Goal: Task Accomplishment & Management: Manage account settings

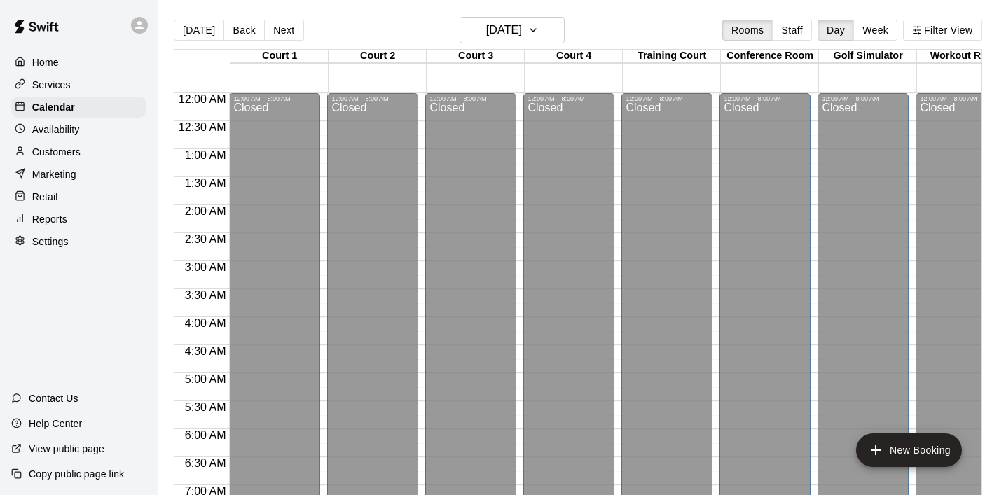
scroll to position [854, 0]
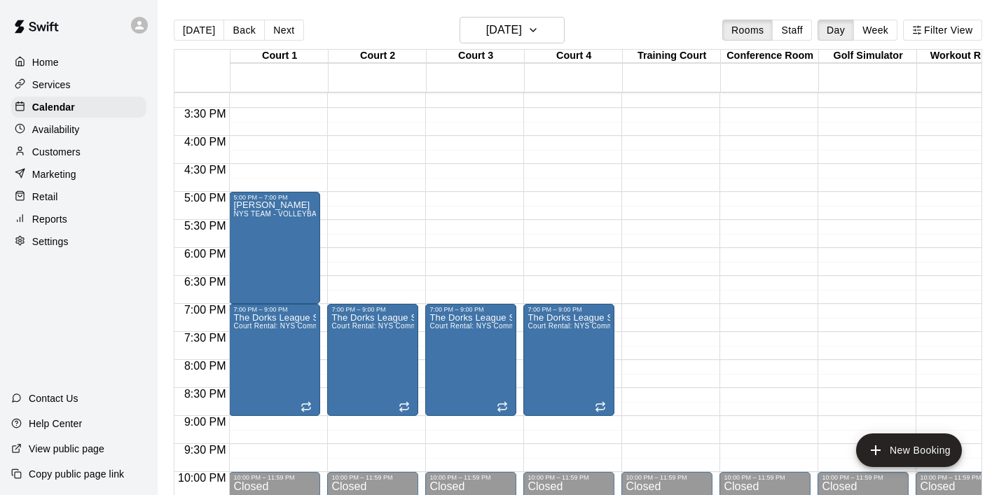
click at [57, 68] on p "Home" at bounding box center [45, 62] width 27 height 14
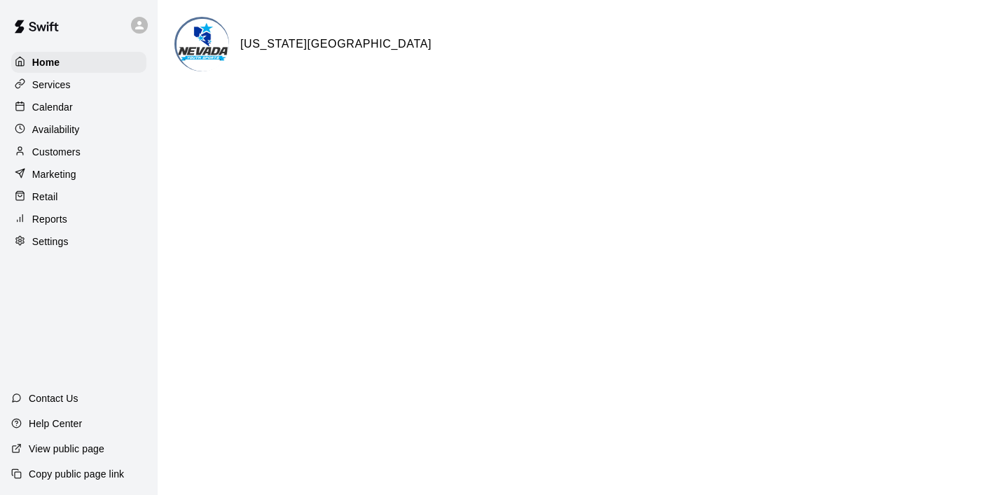
click at [55, 107] on p "Calendar" at bounding box center [52, 107] width 41 height 14
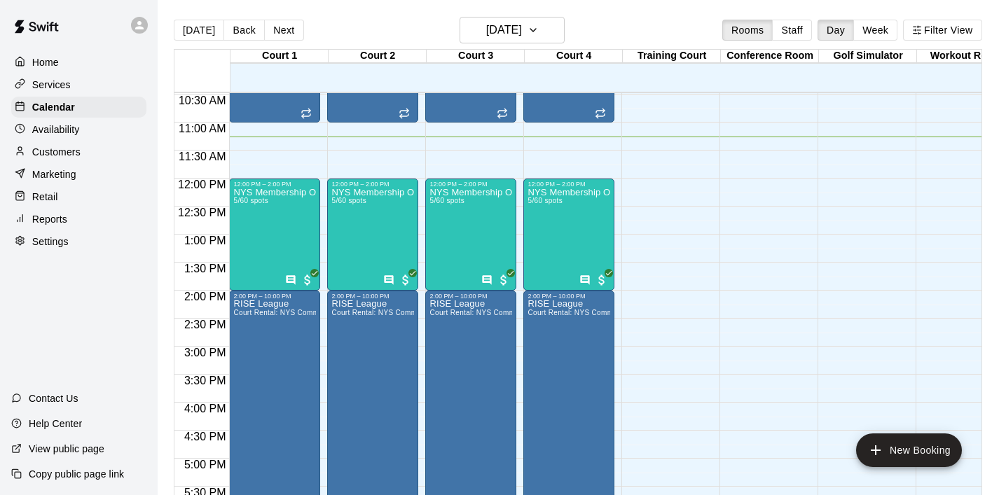
scroll to position [587, 0]
click at [539, 27] on icon "button" at bounding box center [533, 30] width 11 height 17
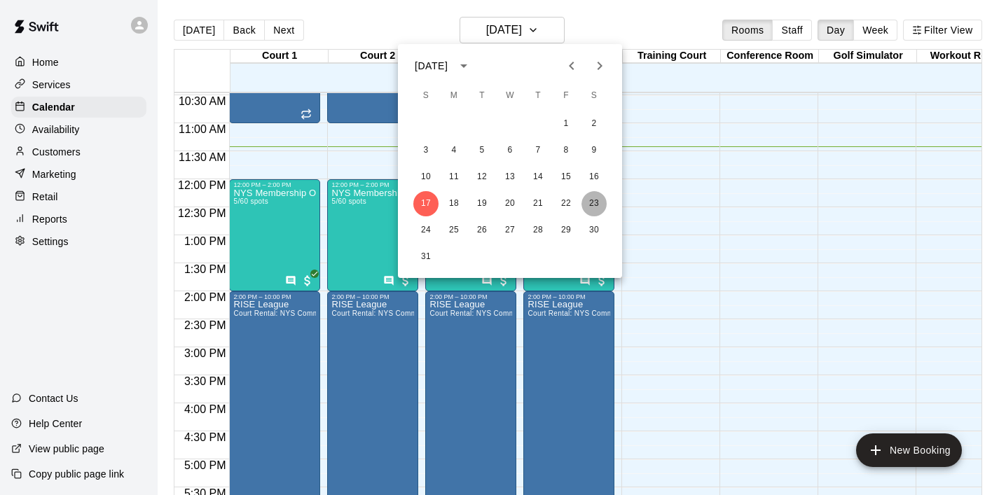
click at [591, 207] on button "23" at bounding box center [594, 203] width 25 height 25
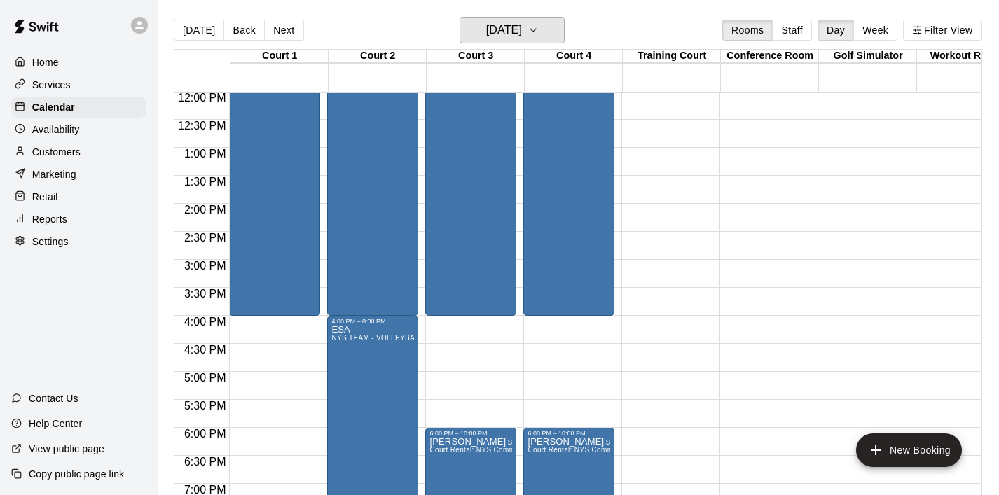
scroll to position [683, 0]
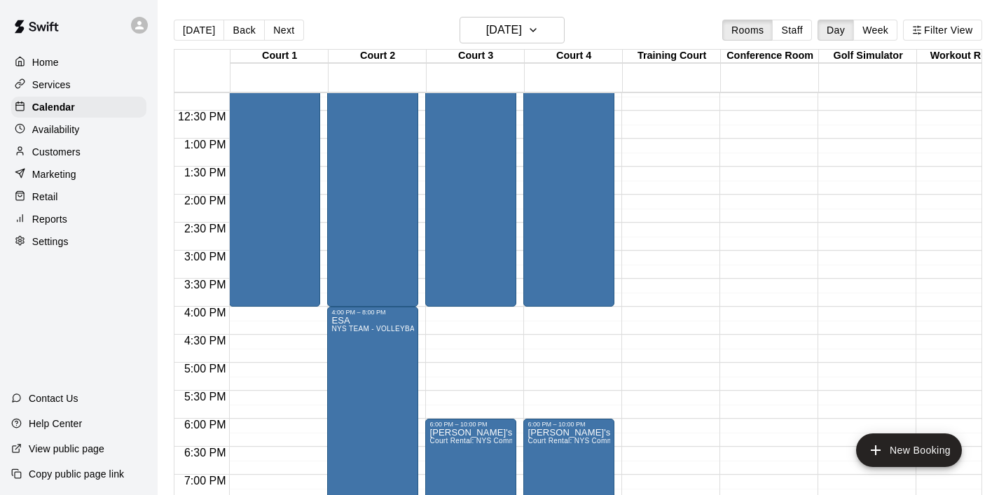
click at [299, 319] on div "12:00 AM – 8:00 AM Closed 8:00 AM – 4:00 PM Southern [US_STATE] Volleyball Acad…" at bounding box center [274, 83] width 91 height 1346
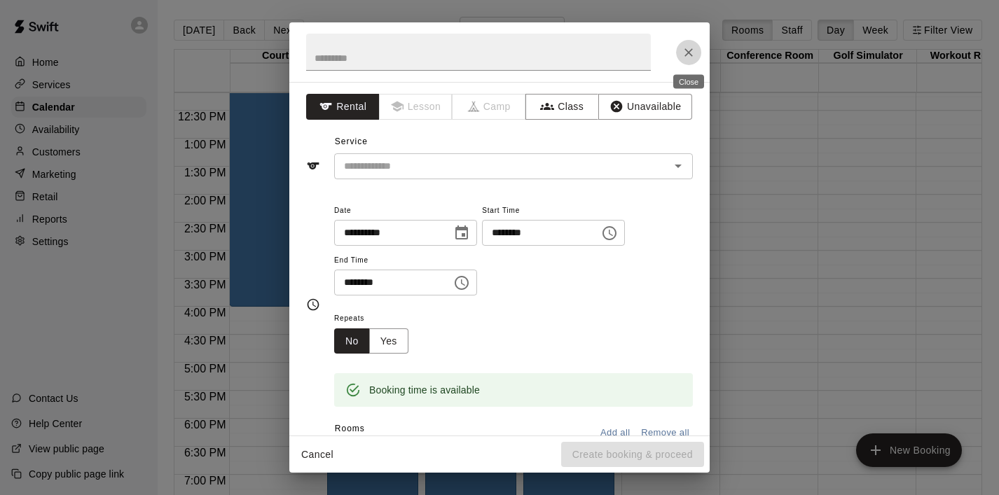
click at [693, 53] on icon "Close" at bounding box center [689, 53] width 14 height 14
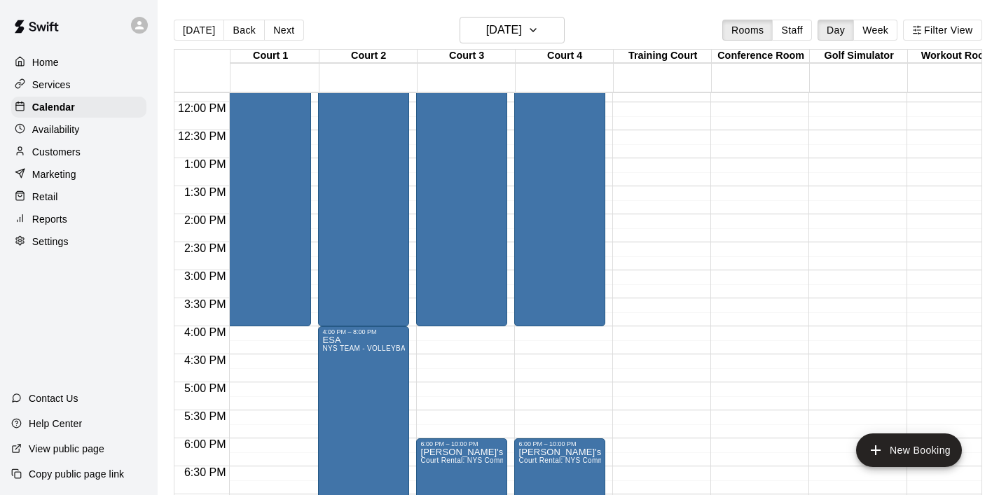
scroll to position [0, 0]
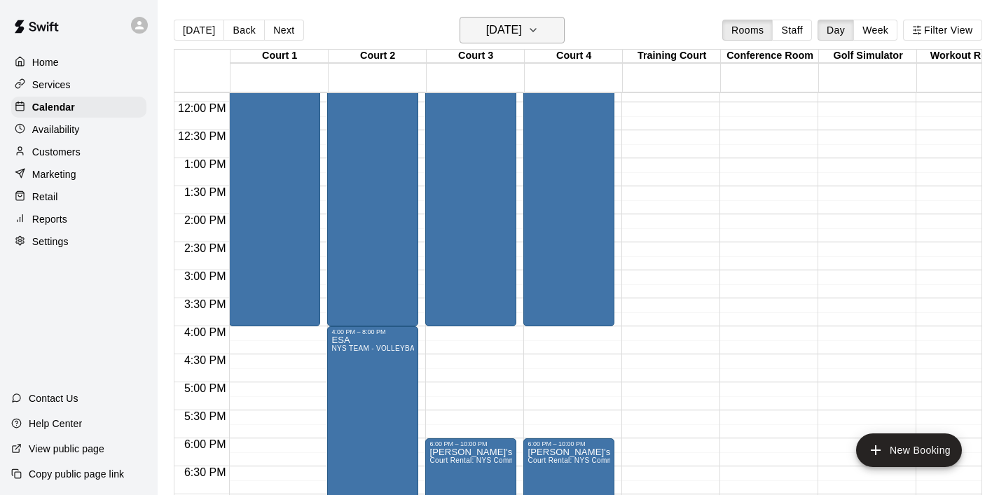
click at [561, 32] on button "[DATE]" at bounding box center [512, 30] width 105 height 27
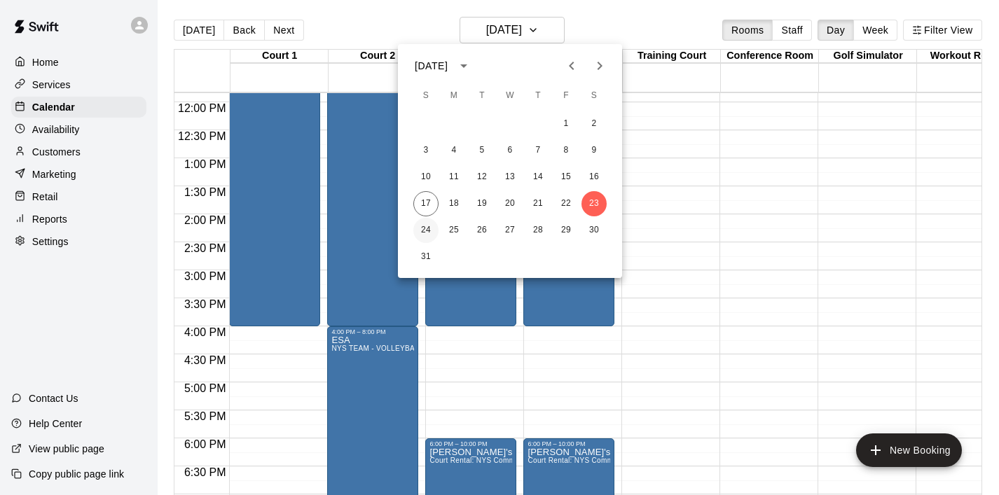
click at [423, 229] on button "24" at bounding box center [425, 230] width 25 height 25
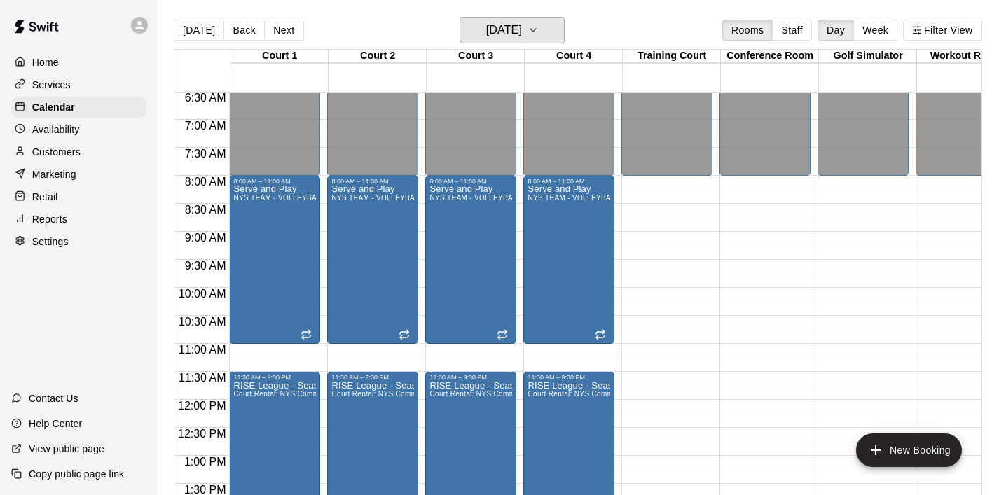
scroll to position [378, 0]
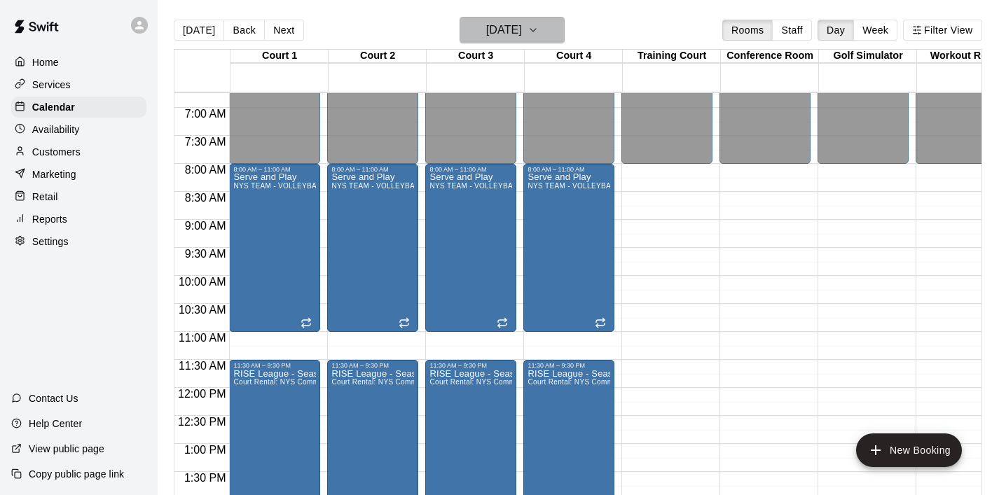
click at [536, 29] on icon "button" at bounding box center [534, 30] width 6 height 3
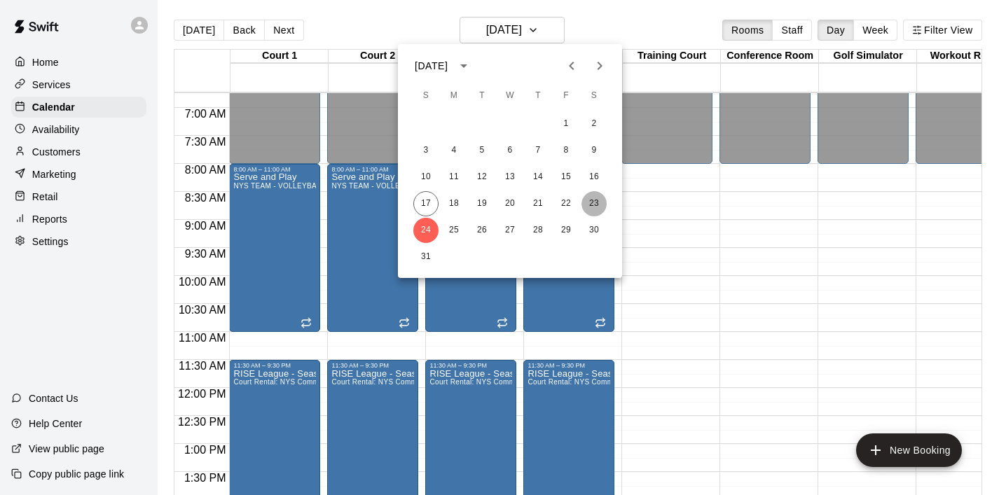
click at [595, 201] on button "23" at bounding box center [594, 203] width 25 height 25
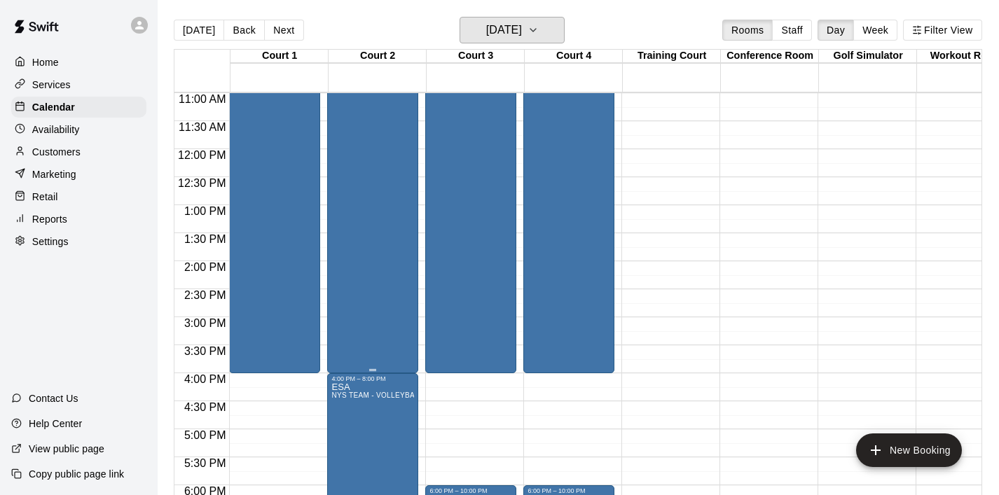
scroll to position [623, 0]
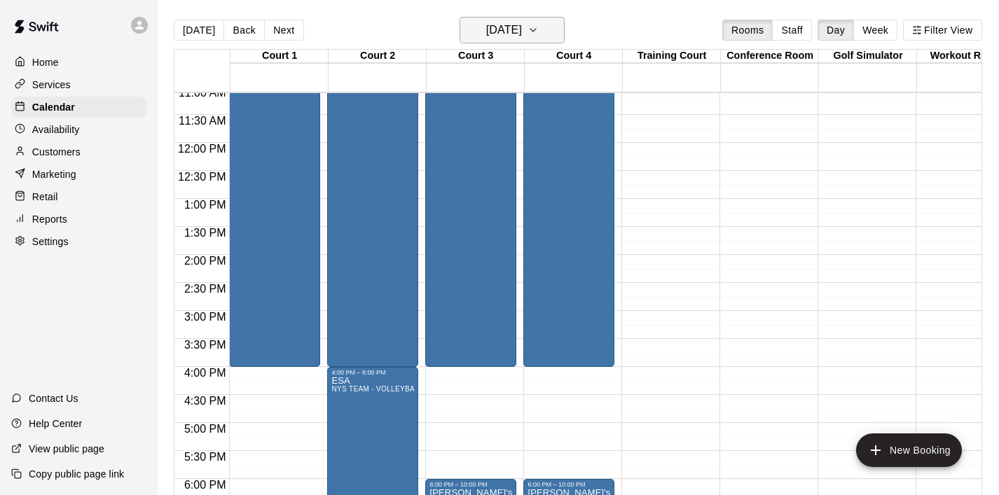
click at [539, 25] on icon "button" at bounding box center [533, 30] width 11 height 17
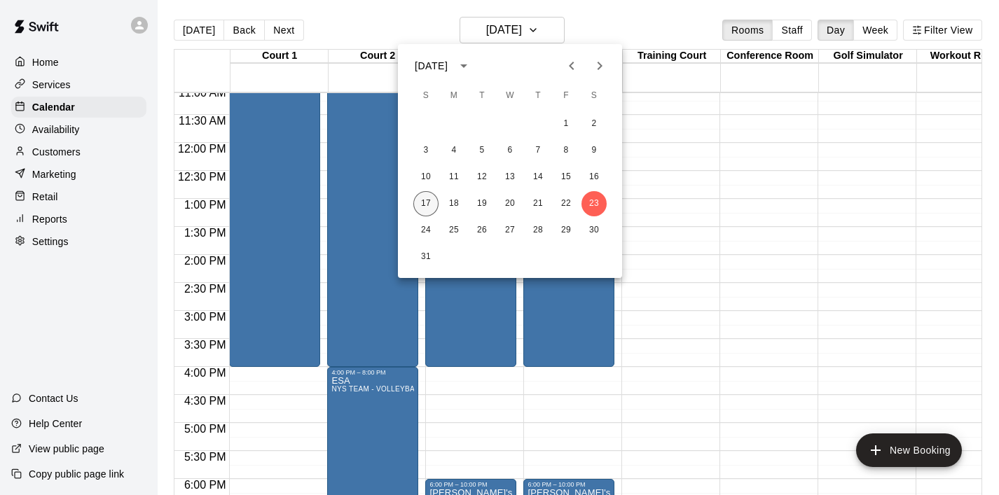
click at [425, 207] on button "17" at bounding box center [425, 203] width 25 height 25
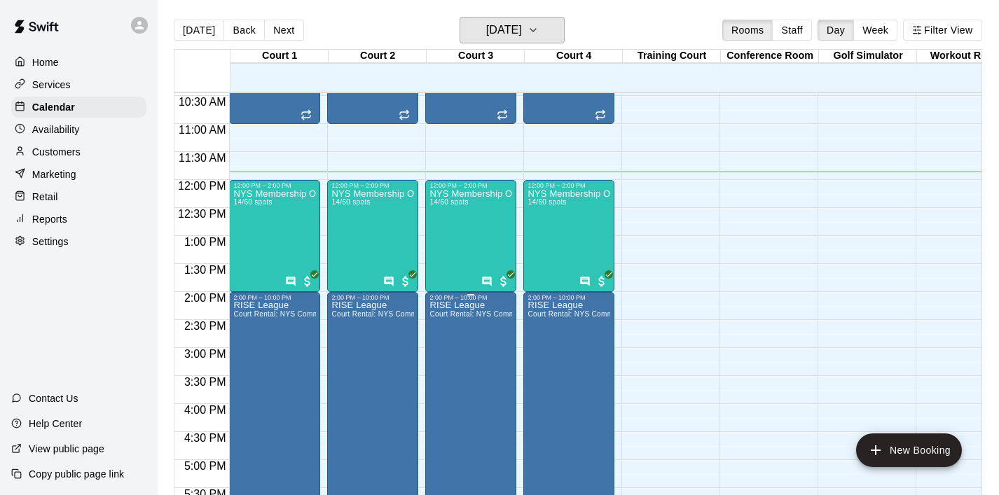
scroll to position [572, 0]
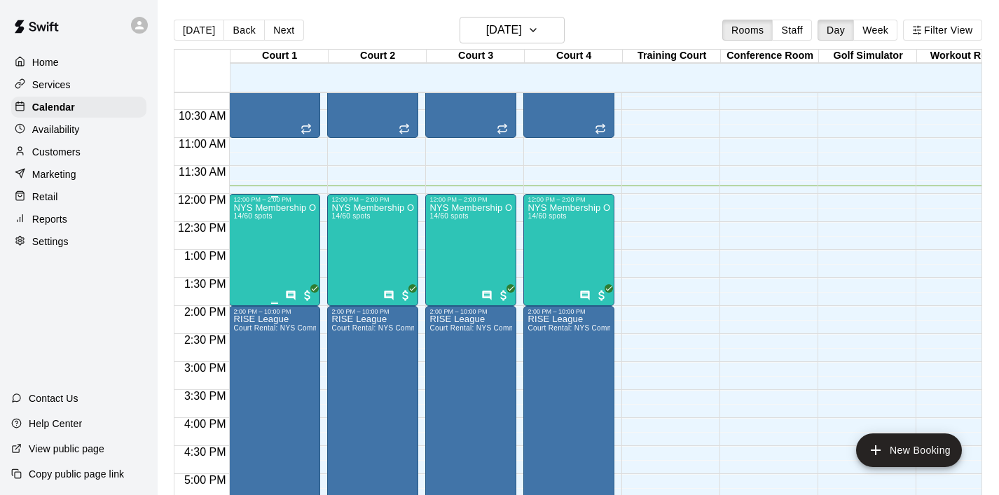
click at [269, 223] on div "NYS Membership Open Gym / Drop-Ins 14/60 spots" at bounding box center [274, 450] width 83 height 495
click at [249, 249] on img "edit" at bounding box center [248, 252] width 16 height 16
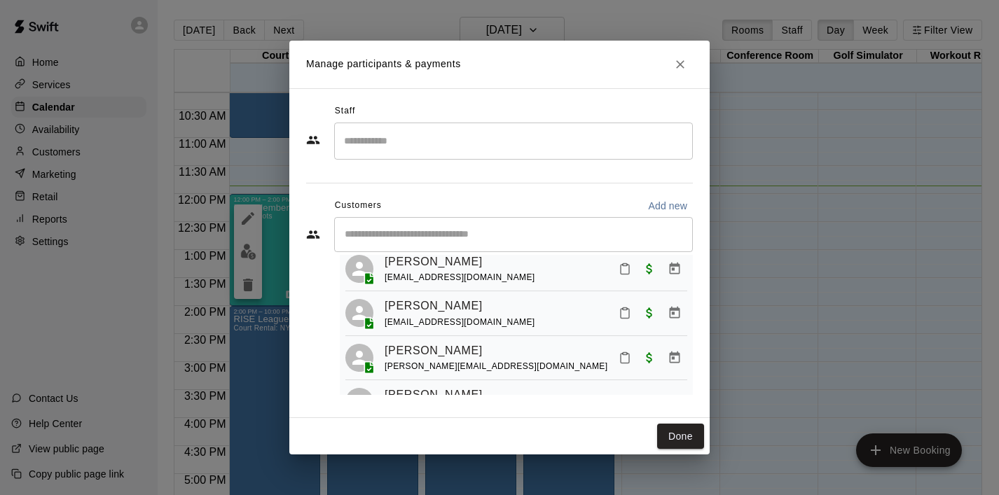
scroll to position [532, 0]
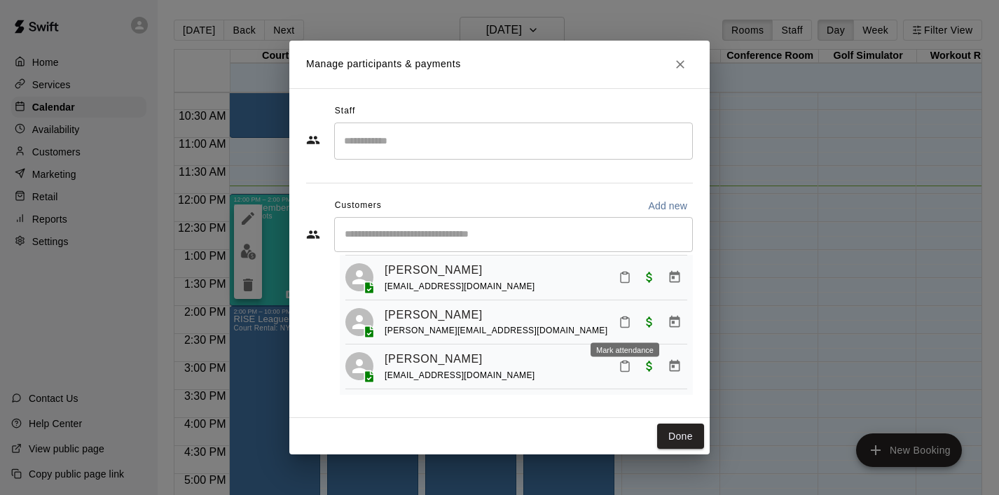
click at [626, 324] on icon "Mark attendance" at bounding box center [625, 322] width 13 height 13
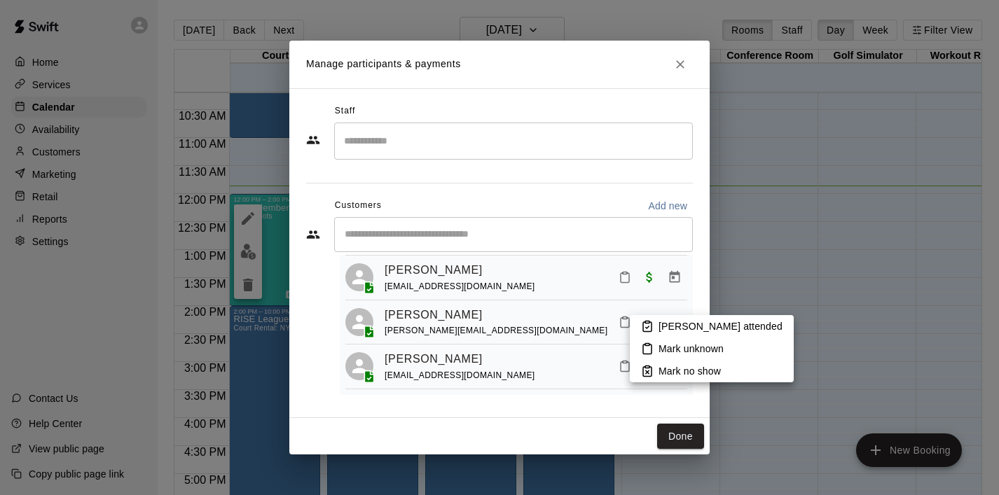
click at [671, 325] on p "[PERSON_NAME] attended" at bounding box center [721, 327] width 124 height 14
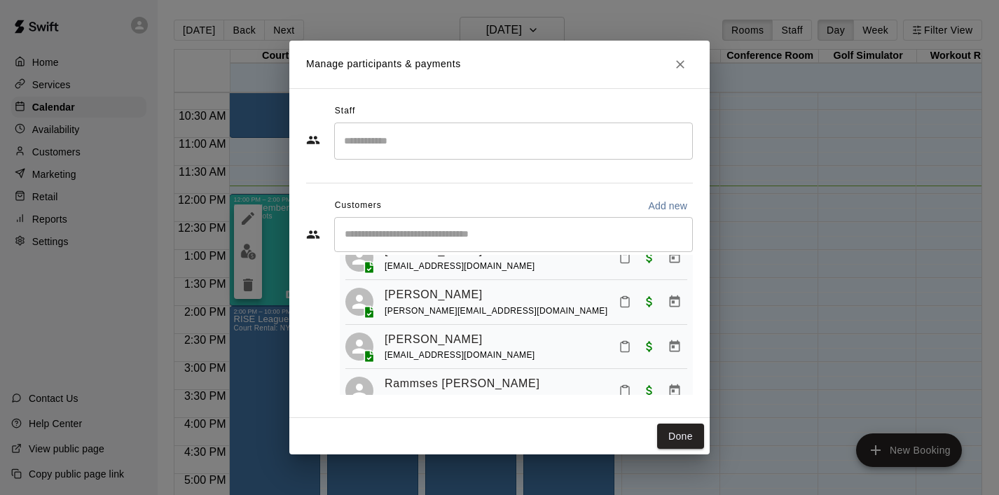
scroll to position [226, 0]
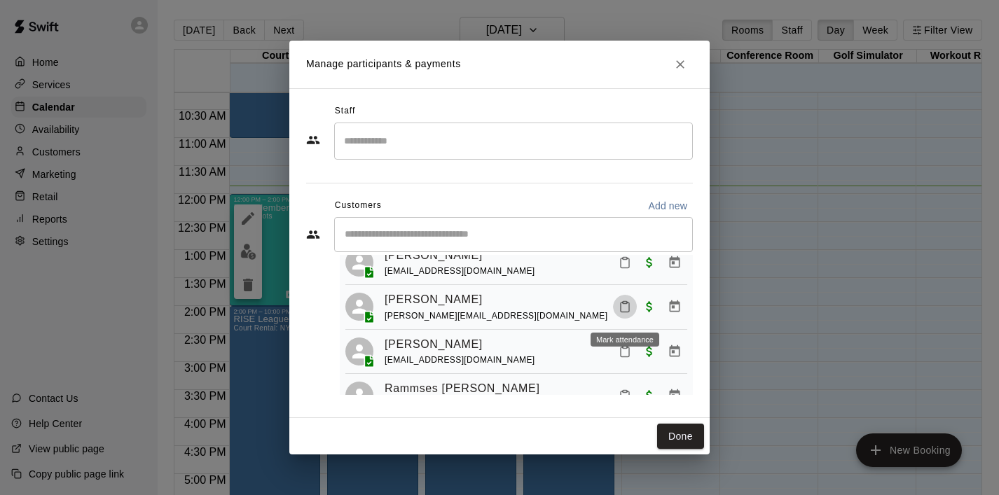
click at [620, 313] on icon "Mark attendance" at bounding box center [625, 307] width 13 height 13
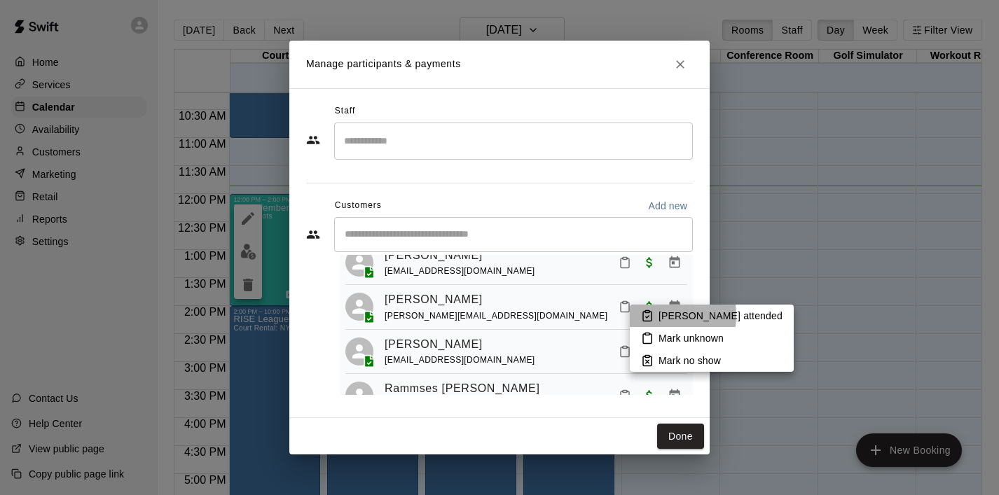
click at [652, 316] on icon at bounding box center [647, 316] width 13 height 13
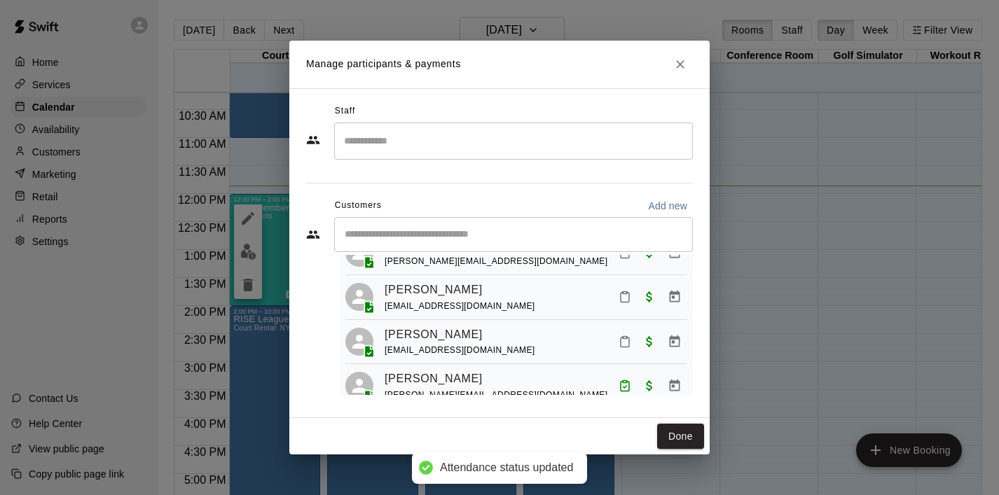
scroll to position [131, 0]
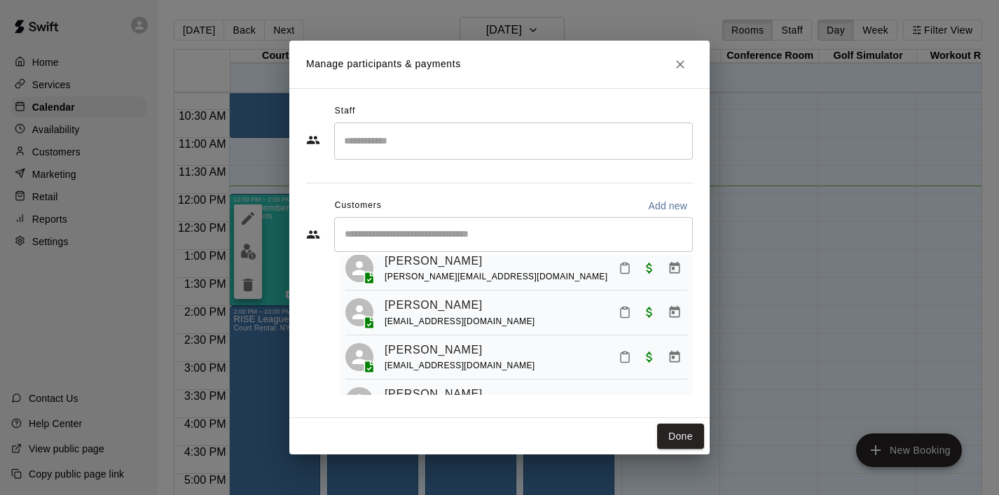
click at [628, 312] on icon "Mark attendance" at bounding box center [625, 312] width 13 height 13
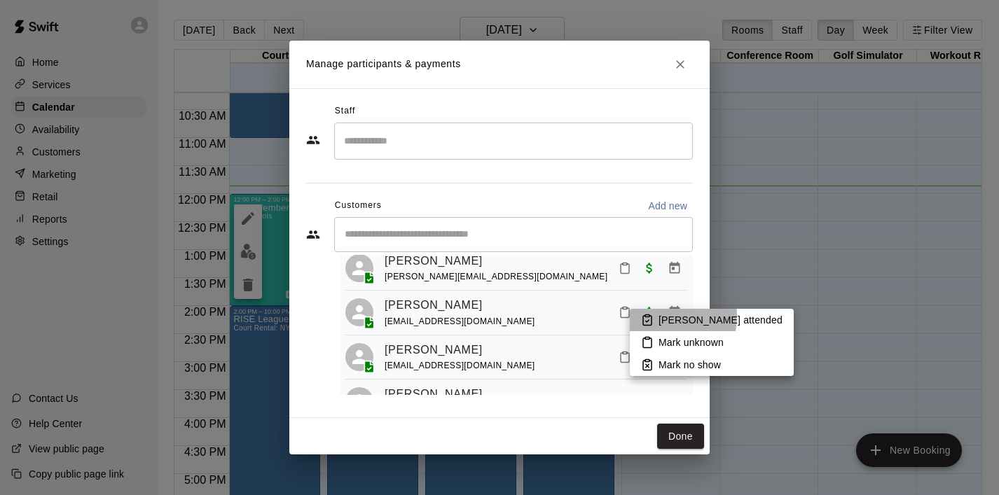
click at [647, 316] on icon at bounding box center [647, 320] width 13 height 13
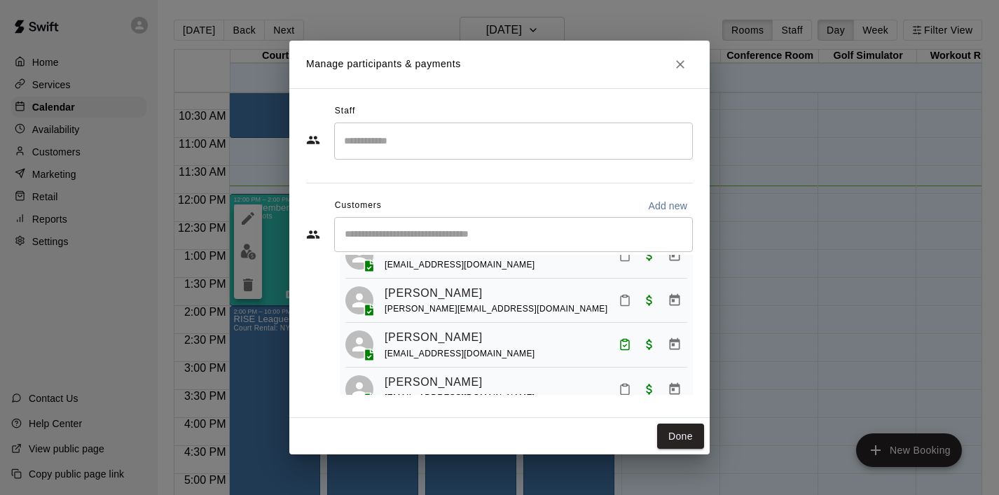
scroll to position [104, 0]
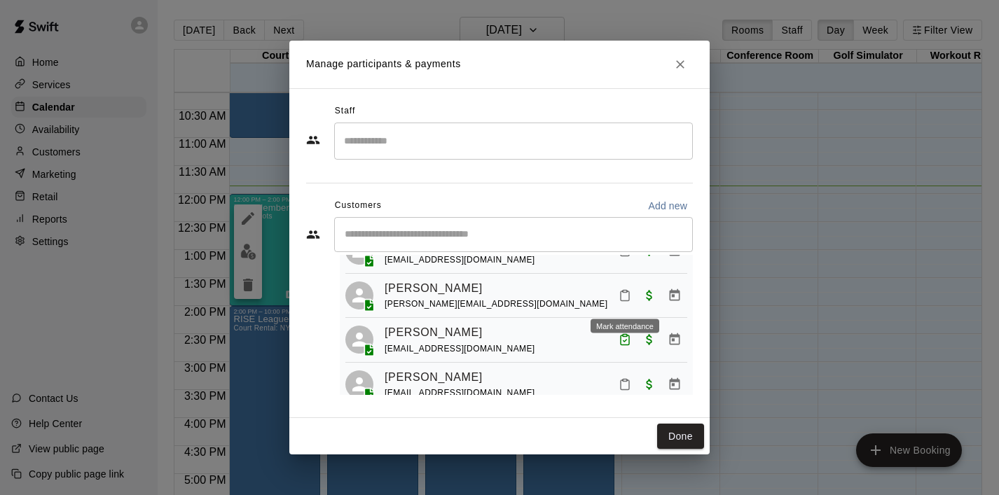
click at [619, 298] on icon "Mark attendance" at bounding box center [625, 295] width 13 height 13
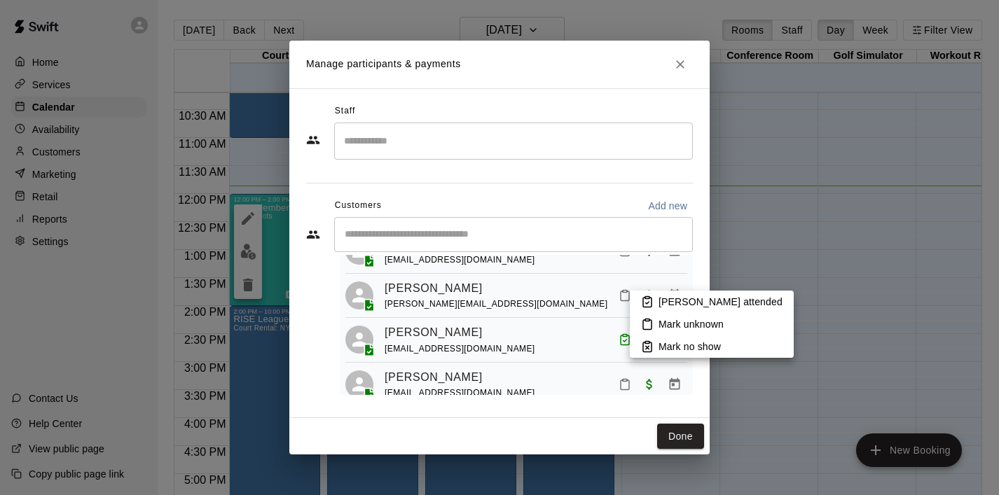
click at [657, 301] on li "[PERSON_NAME] attended" at bounding box center [712, 302] width 164 height 22
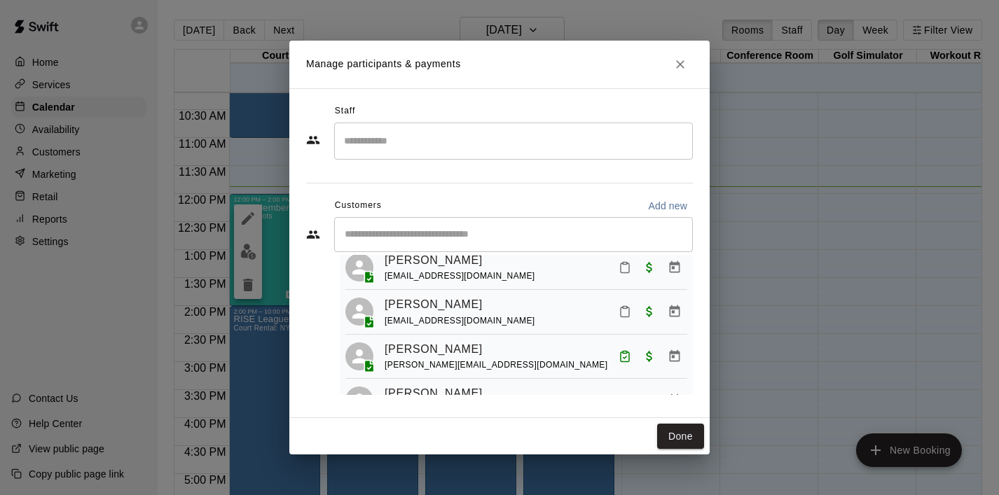
scroll to position [0, 0]
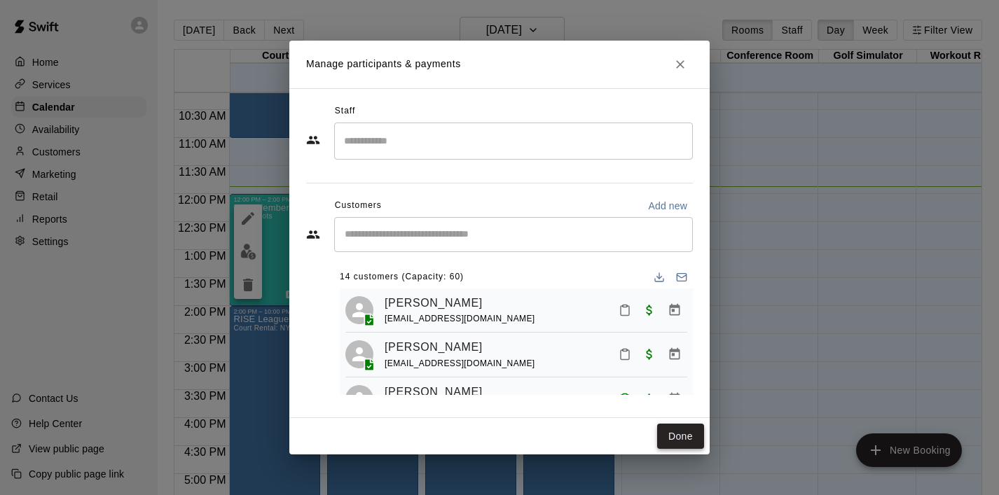
click at [676, 439] on button "Done" at bounding box center [680, 437] width 47 height 26
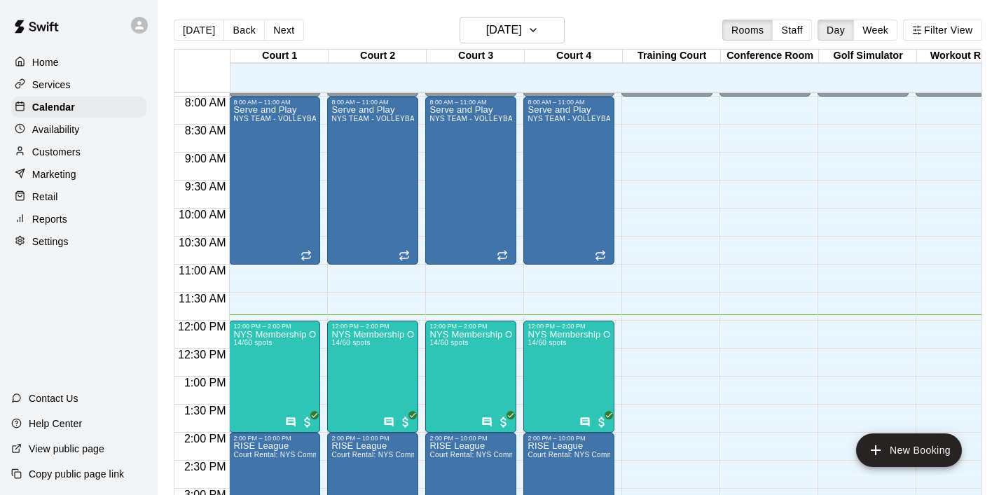
scroll to position [451, 0]
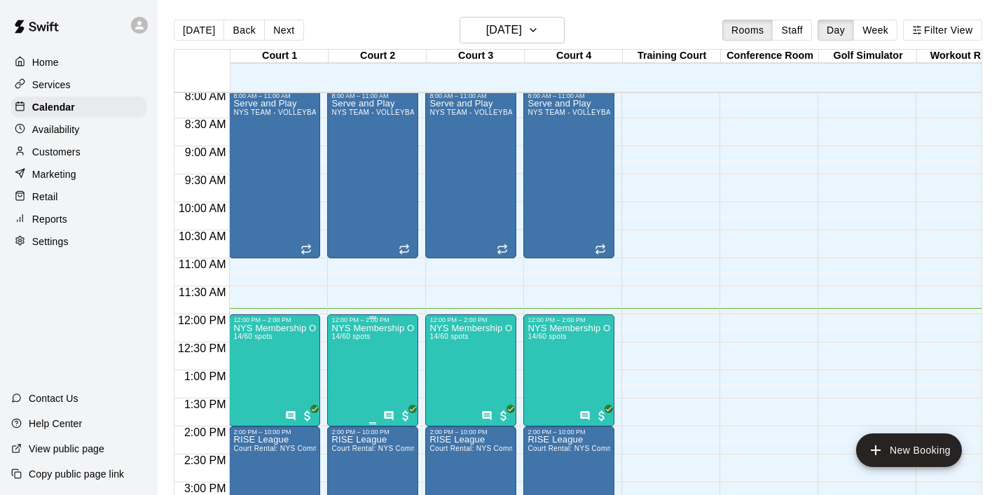
click at [349, 343] on icon "edit" at bounding box center [346, 339] width 17 height 17
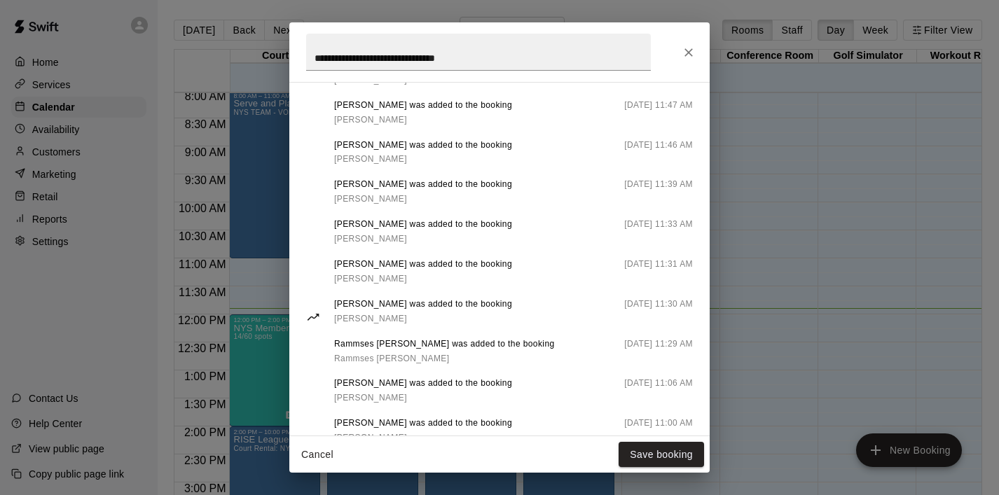
scroll to position [774, 0]
click at [688, 55] on icon "Close" at bounding box center [689, 53] width 14 height 14
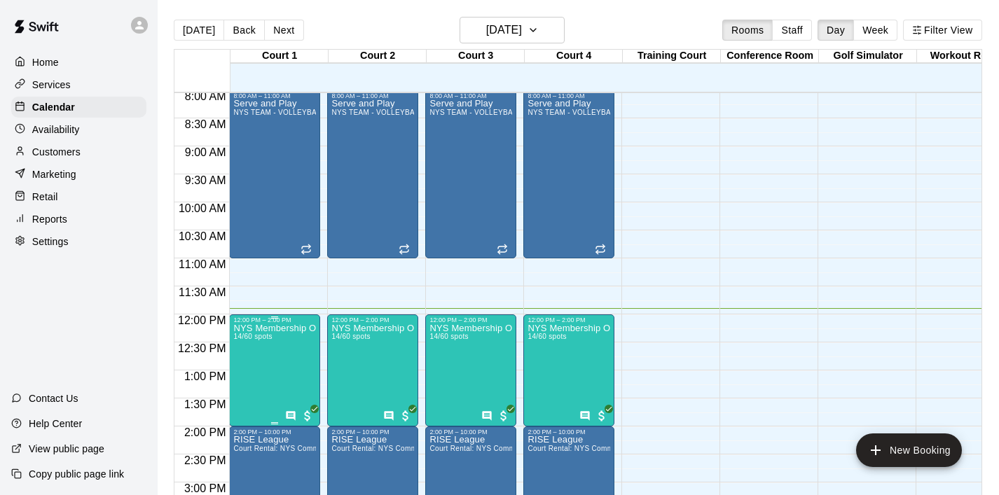
click at [251, 341] on icon "edit" at bounding box center [248, 339] width 17 height 17
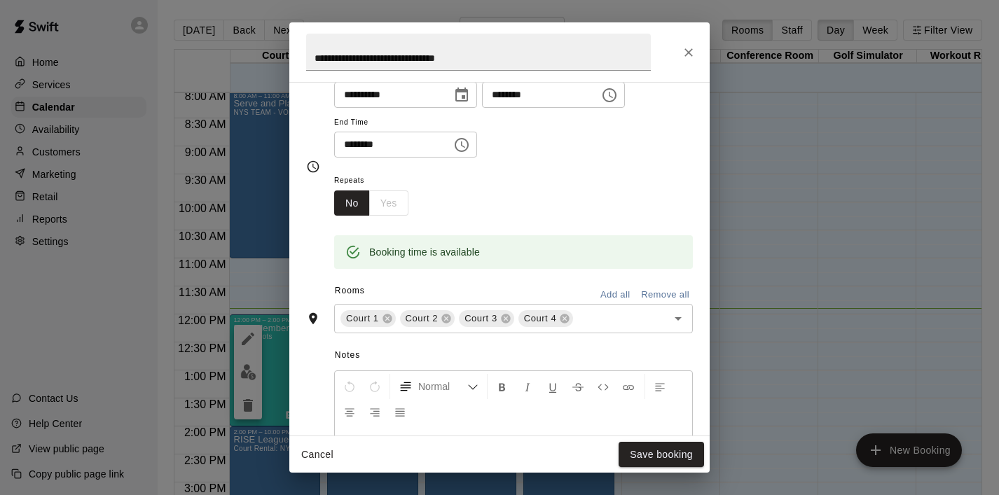
scroll to position [203, 0]
click at [685, 53] on icon "Close" at bounding box center [689, 53] width 14 height 14
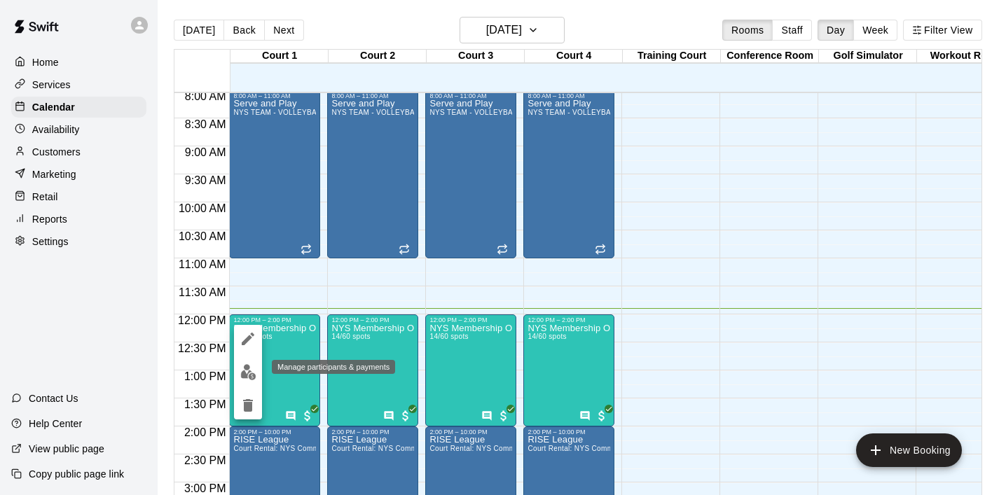
click at [254, 371] on img "edit" at bounding box center [248, 372] width 16 height 16
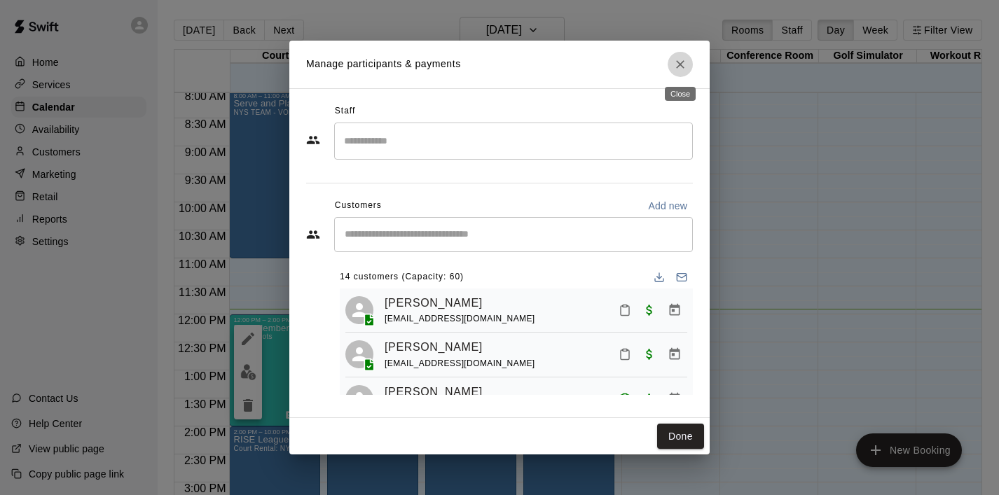
click at [685, 61] on icon "Close" at bounding box center [680, 64] width 14 height 14
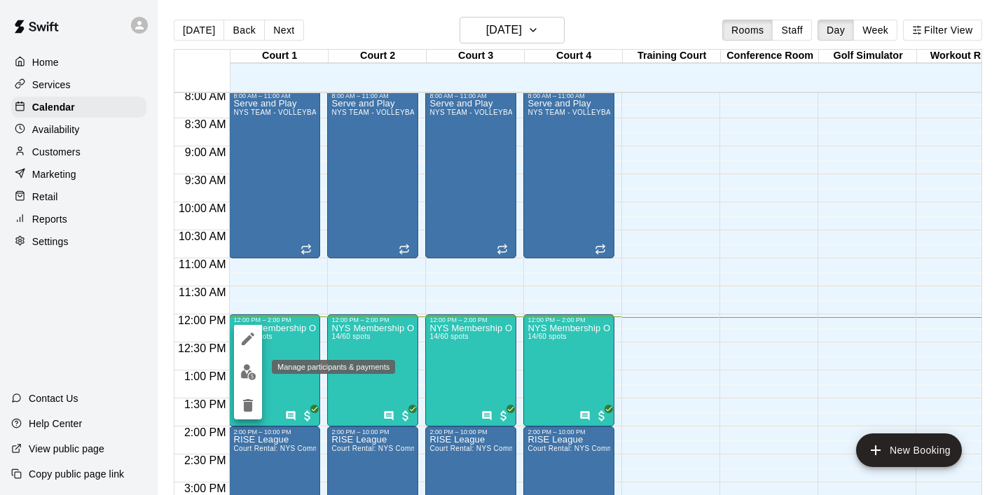
click at [248, 378] on img "edit" at bounding box center [248, 372] width 16 height 16
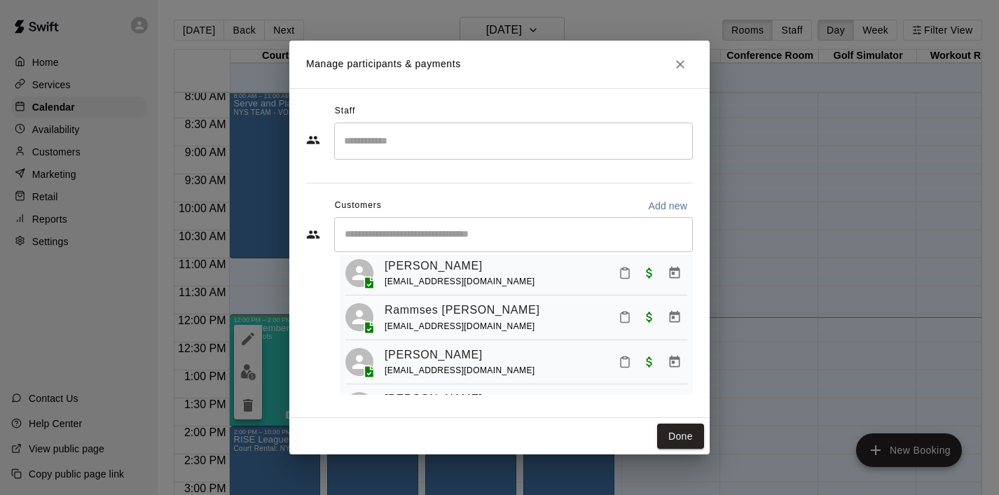
scroll to position [300, 0]
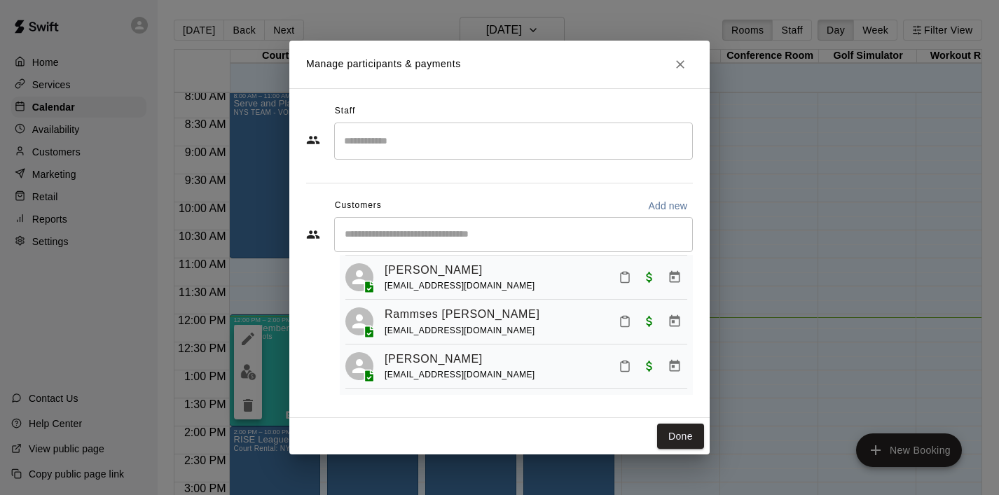
click at [624, 326] on icon "Mark attendance" at bounding box center [625, 321] width 13 height 13
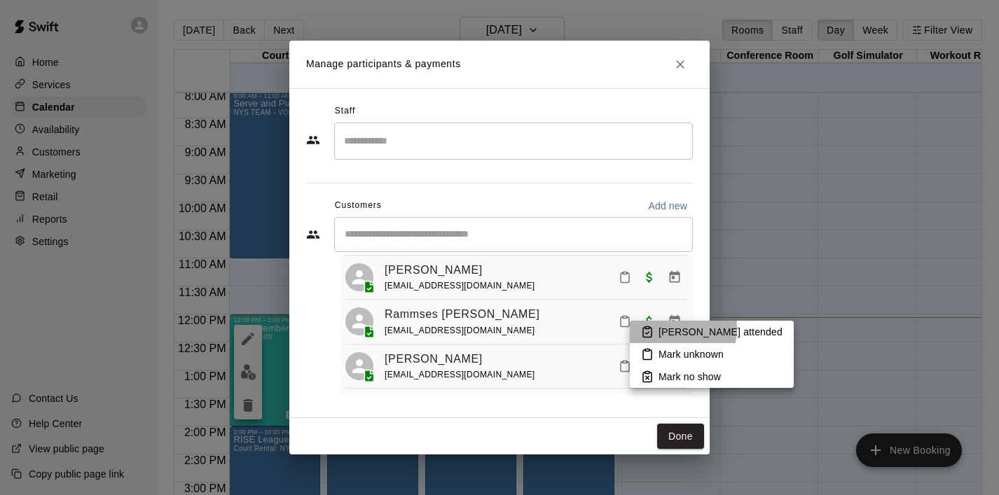
click at [650, 328] on icon at bounding box center [647, 333] width 8 height 10
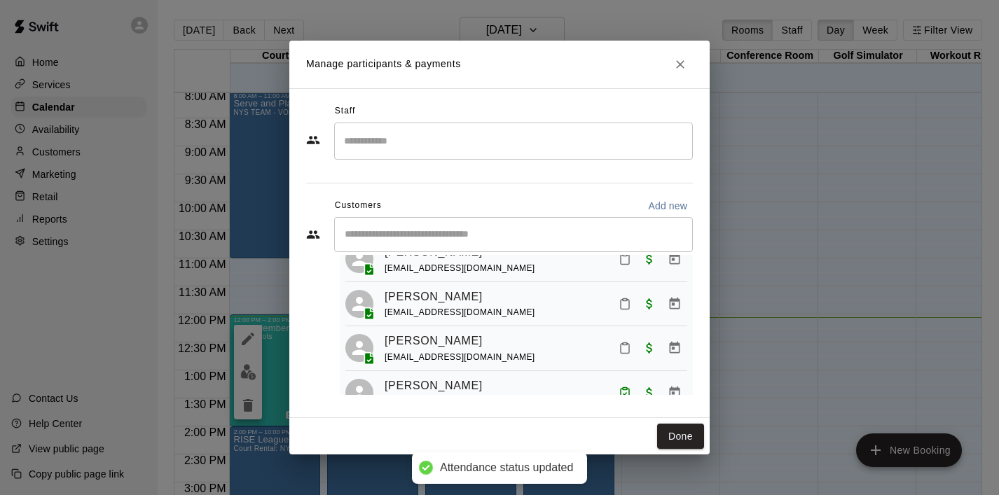
scroll to position [532, 0]
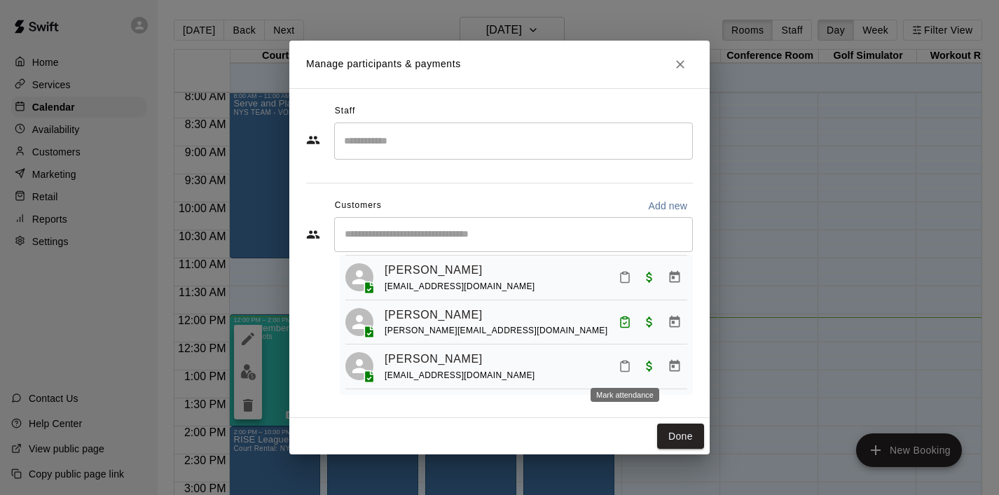
click at [620, 369] on icon "Mark attendance" at bounding box center [625, 366] width 13 height 13
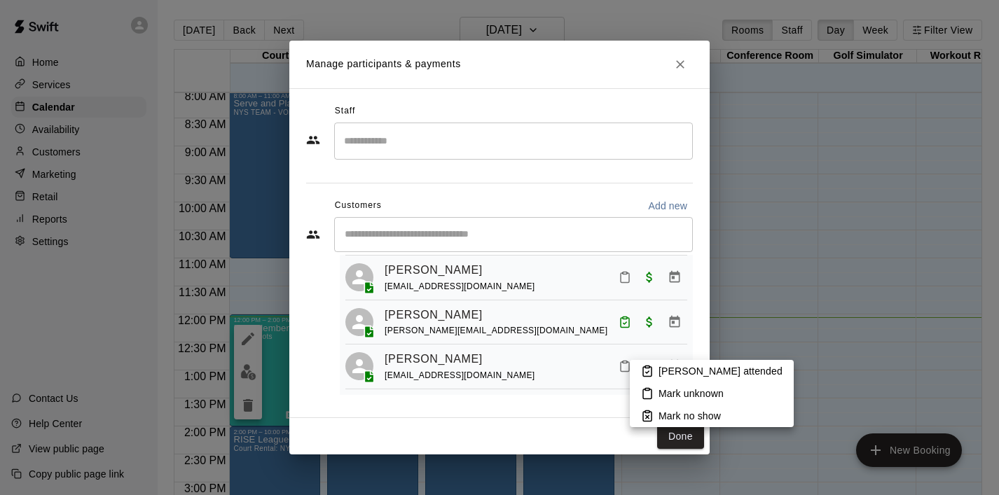
click at [652, 369] on icon at bounding box center [647, 372] width 8 height 10
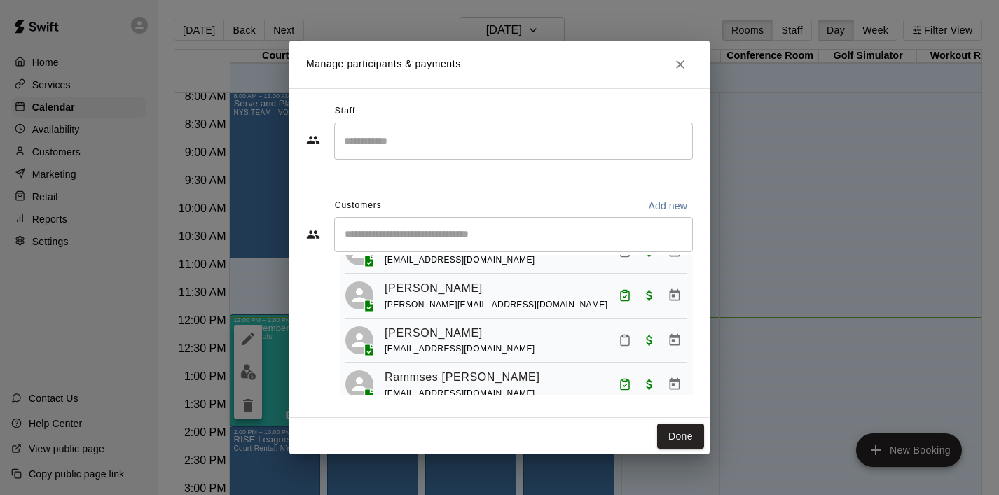
scroll to position [238, 0]
click at [626, 336] on rect "Mark attendance" at bounding box center [625, 335] width 4 height 2
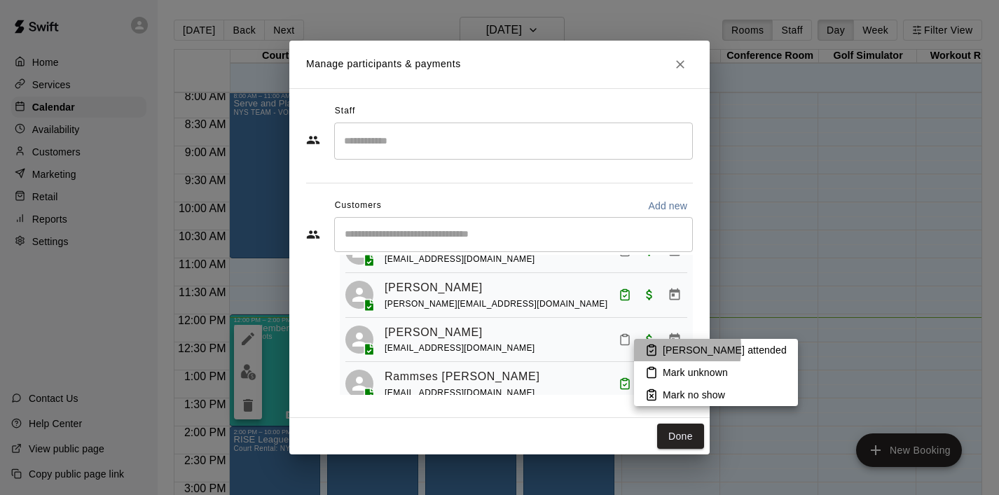
click at [649, 348] on icon at bounding box center [651, 350] width 13 height 13
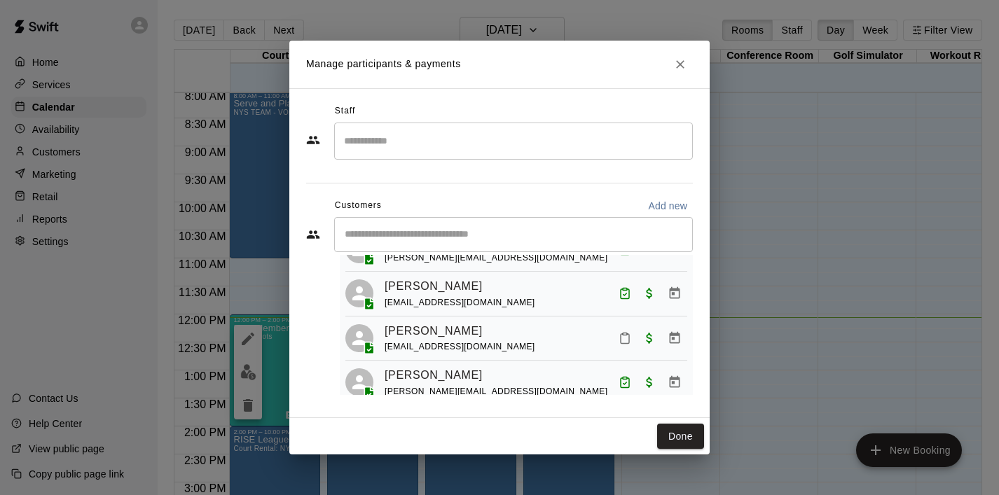
scroll to position [149, 0]
click at [616, 341] on button "Mark attendance" at bounding box center [625, 340] width 24 height 24
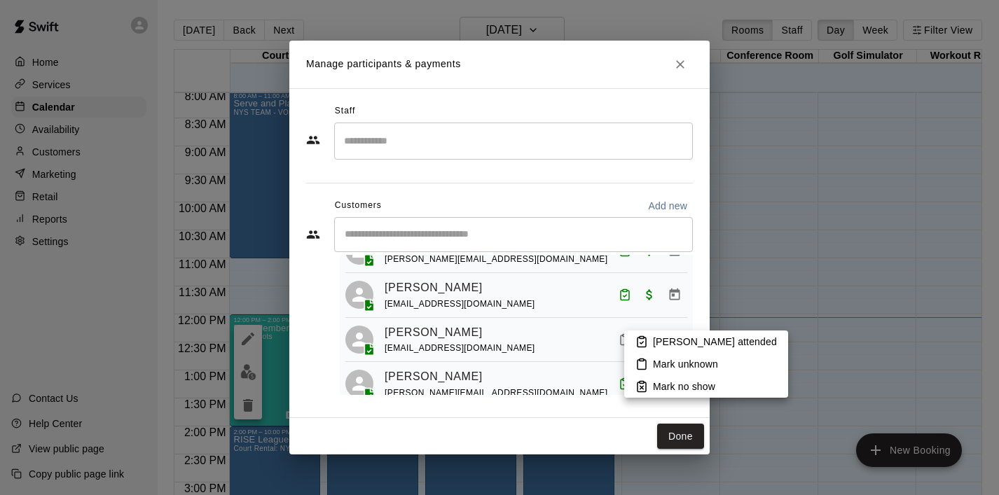
click at [652, 341] on li "[PERSON_NAME] attended" at bounding box center [706, 342] width 164 height 22
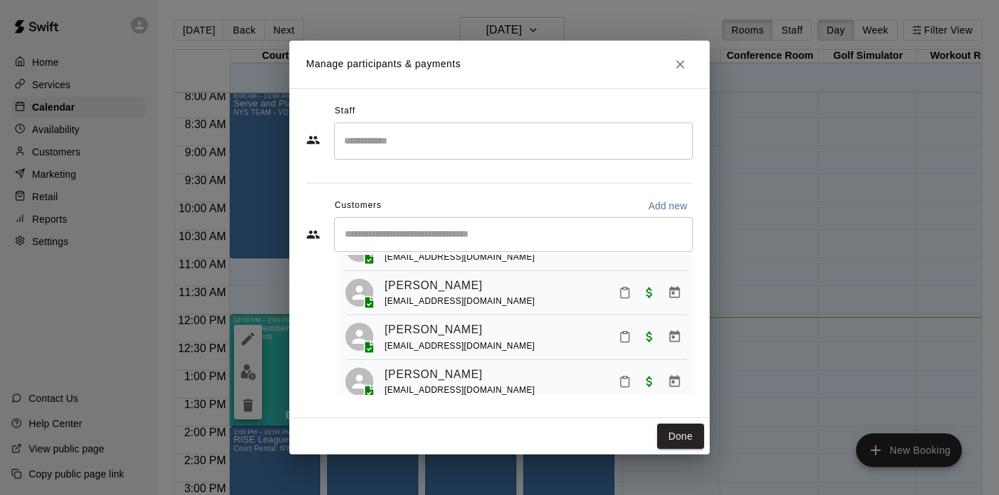
scroll to position [376, 0]
click at [624, 297] on icon "Mark attendance" at bounding box center [625, 291] width 13 height 13
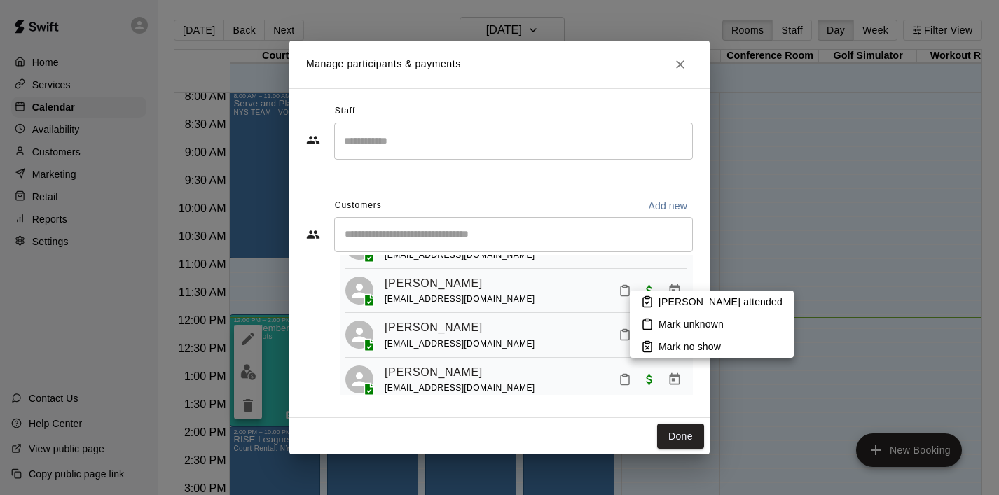
click at [673, 302] on p "[PERSON_NAME] attended" at bounding box center [721, 302] width 124 height 14
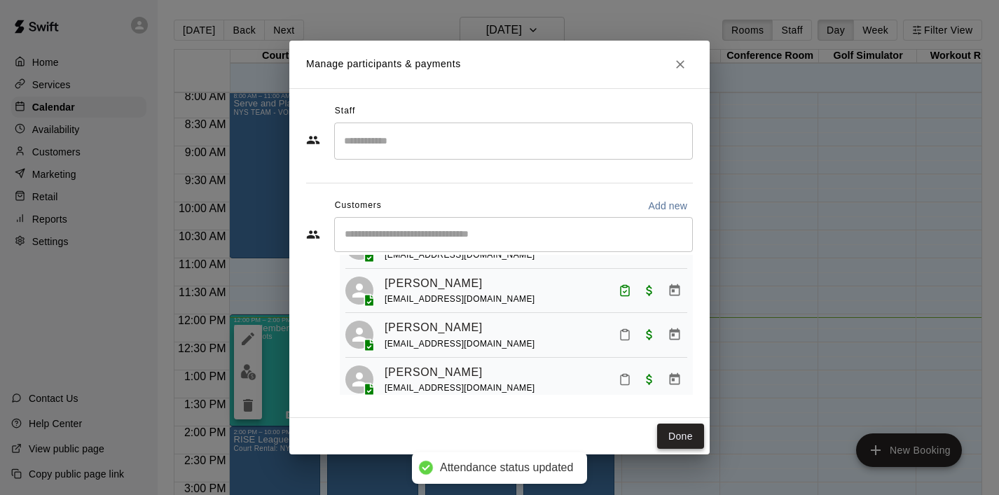
click at [677, 430] on button "Done" at bounding box center [680, 437] width 47 height 26
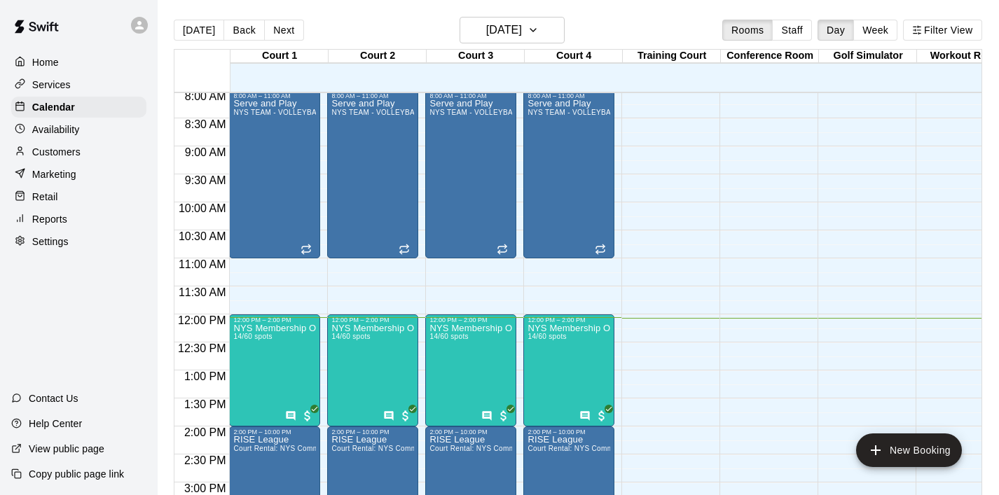
click at [760, 370] on div "12:00 AM – 8:00 AM Closed 10:00 PM – 11:59 PM Closed" at bounding box center [765, 315] width 91 height 1346
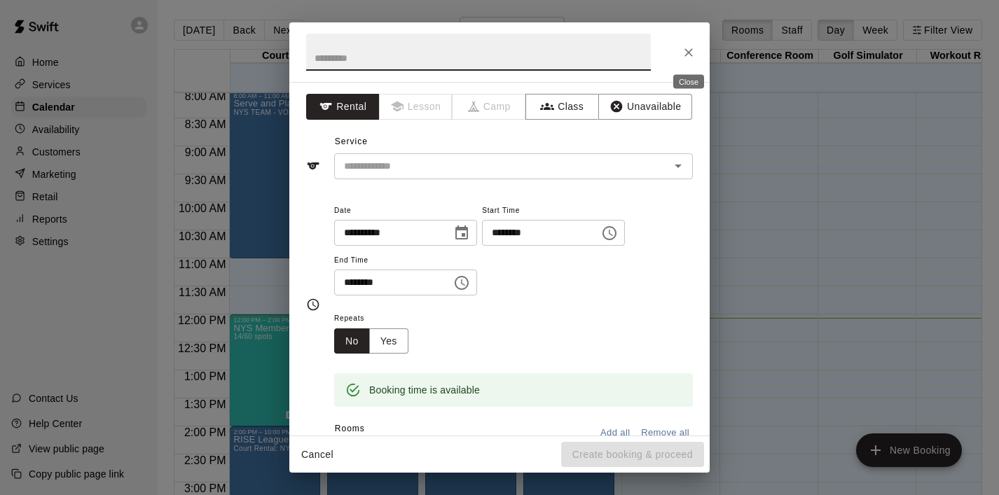
click at [693, 50] on icon "Close" at bounding box center [689, 53] width 14 height 14
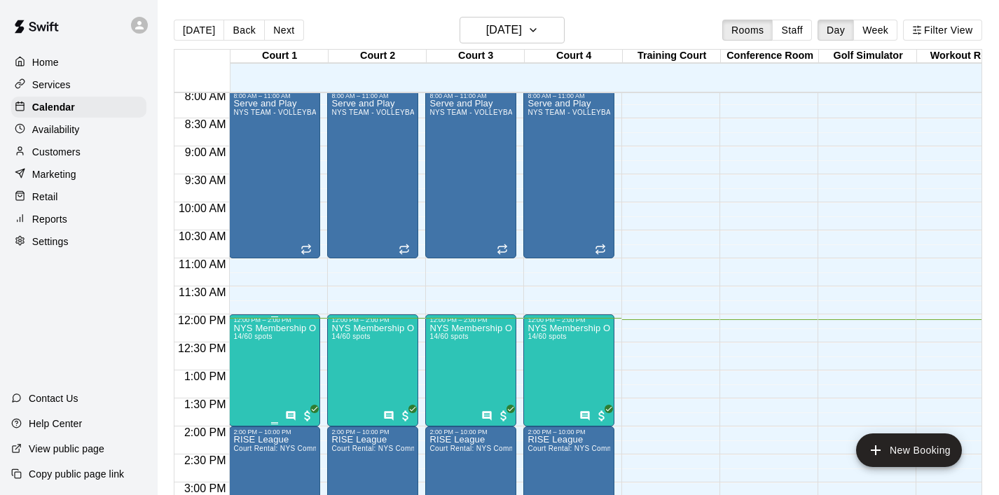
click at [675, 282] on div at bounding box center [499, 247] width 999 height 495
click at [253, 343] on icon "edit" at bounding box center [248, 339] width 17 height 17
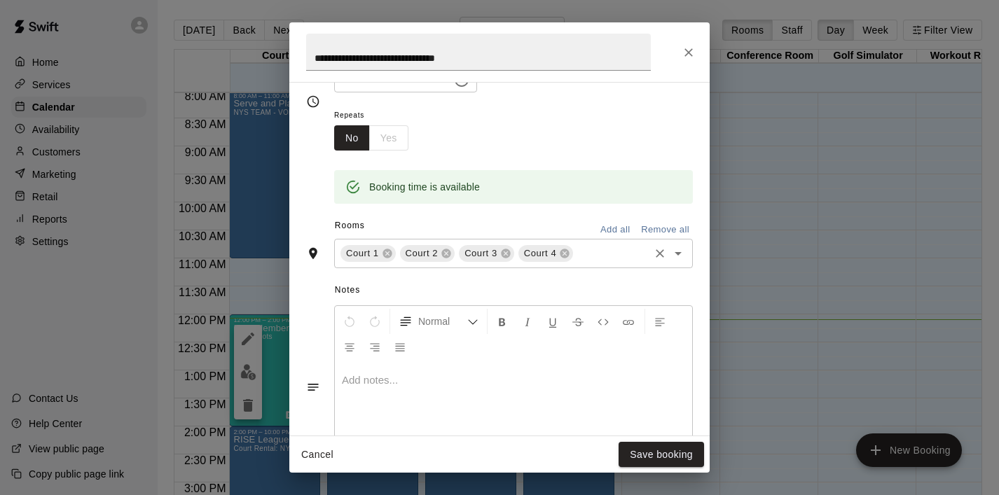
scroll to position [270, 0]
click at [564, 256] on icon at bounding box center [565, 252] width 9 height 9
click at [639, 453] on button "Save booking" at bounding box center [661, 455] width 85 height 26
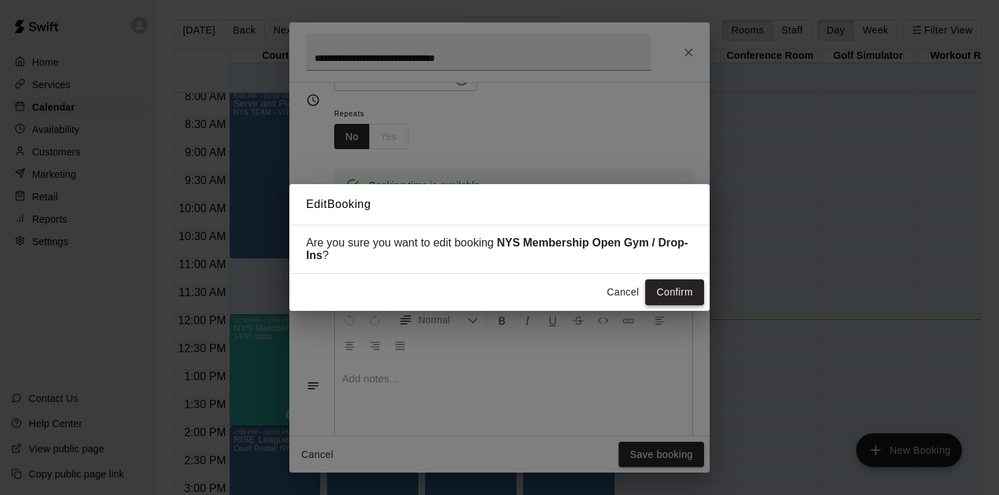
click at [688, 294] on button "Confirm" at bounding box center [674, 293] width 59 height 26
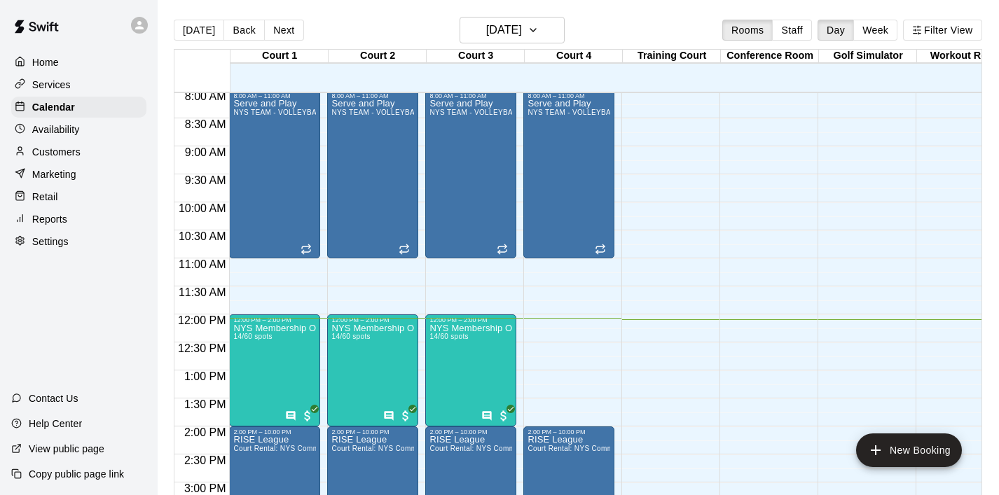
click at [550, 374] on div "12:00 AM – 8:00 AM Closed 8:00 AM – 11:00 AM Serve and Play NYS TEAM - VOLLEYBA…" at bounding box center [569, 315] width 91 height 1346
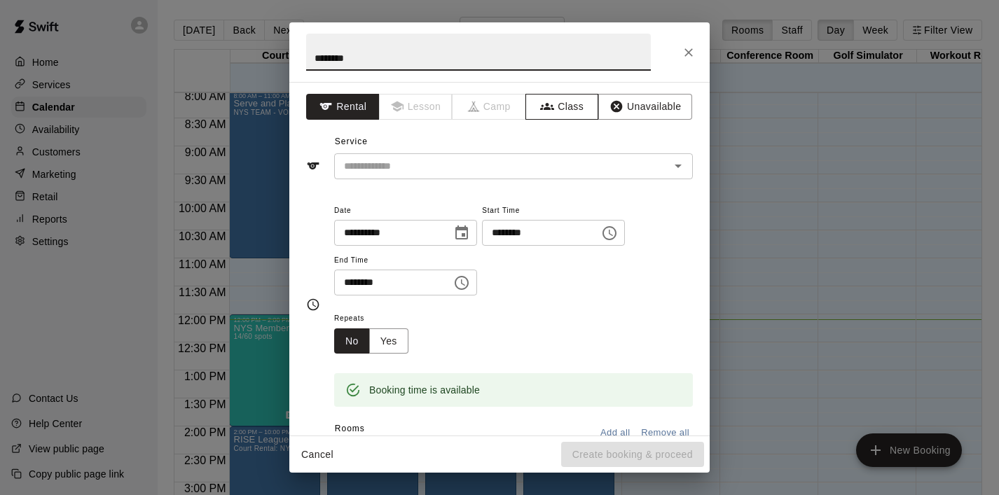
type input "********"
click at [581, 107] on button "Class" at bounding box center [563, 107] width 74 height 26
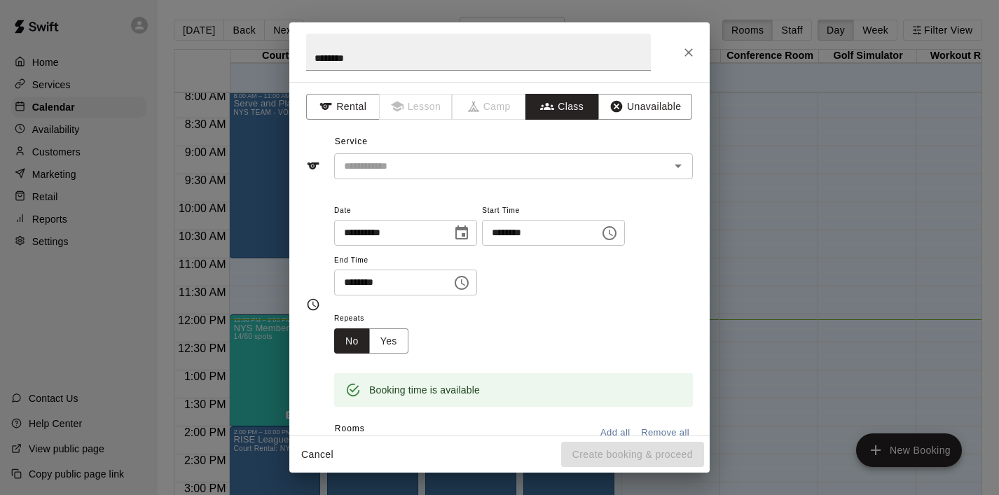
click at [507, 173] on input "text" at bounding box center [501, 167] width 327 height 18
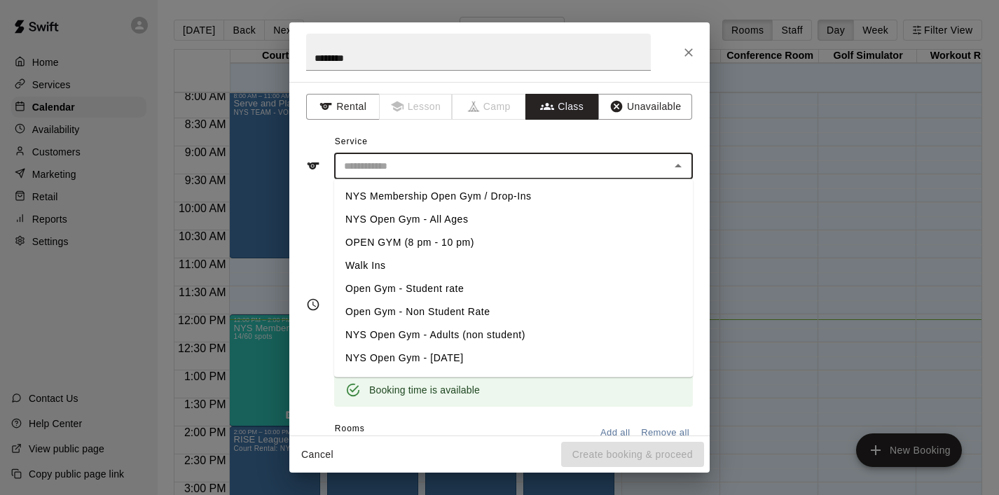
click at [477, 201] on li "NYS Membership Open Gym / Drop-Ins" at bounding box center [513, 196] width 359 height 23
type input "**********"
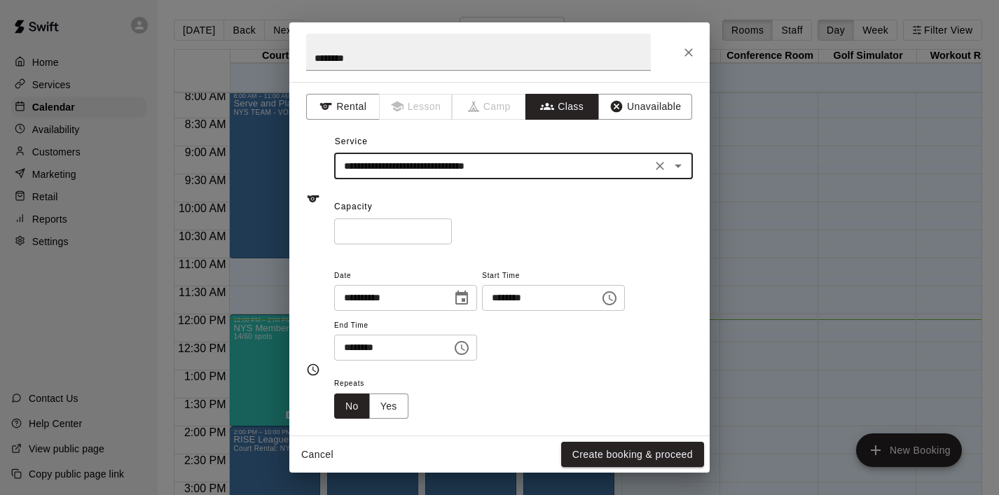
click at [659, 163] on icon "Clear" at bounding box center [660, 166] width 14 height 14
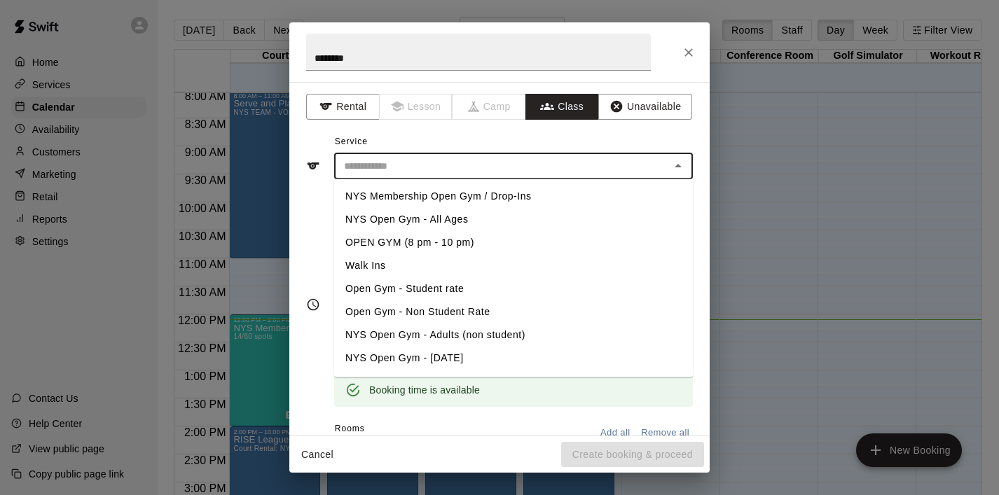
click at [553, 160] on input "text" at bounding box center [501, 167] width 327 height 18
click at [445, 215] on li "NYS Open Gym - All Ages" at bounding box center [513, 219] width 359 height 23
type input "**********"
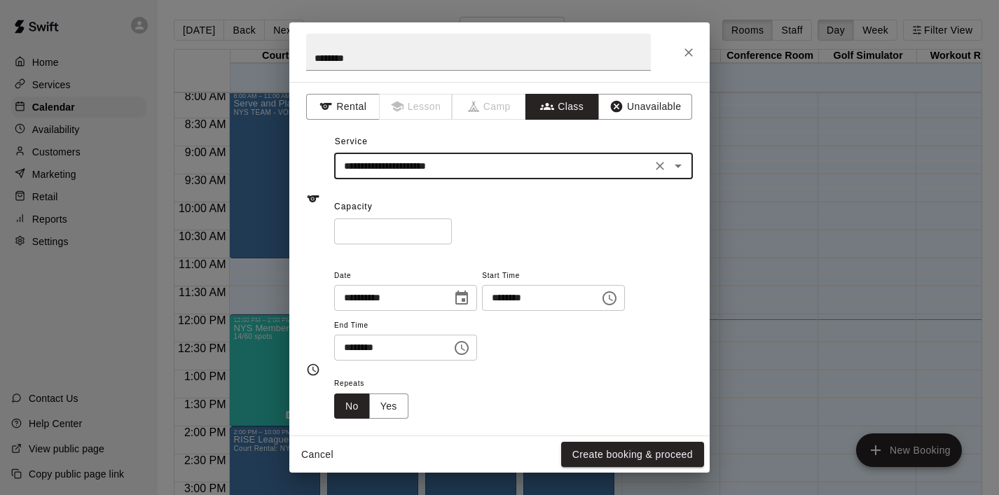
click at [418, 235] on input "*" at bounding box center [393, 232] width 118 height 26
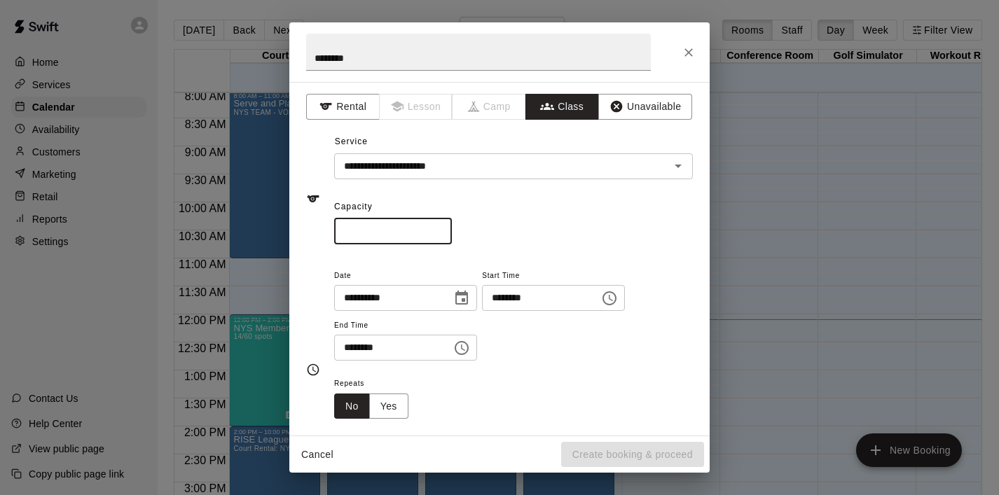
type input "*"
type input "**"
click at [467, 345] on icon "Choose time, selected time is 1:30 PM" at bounding box center [461, 348] width 17 height 17
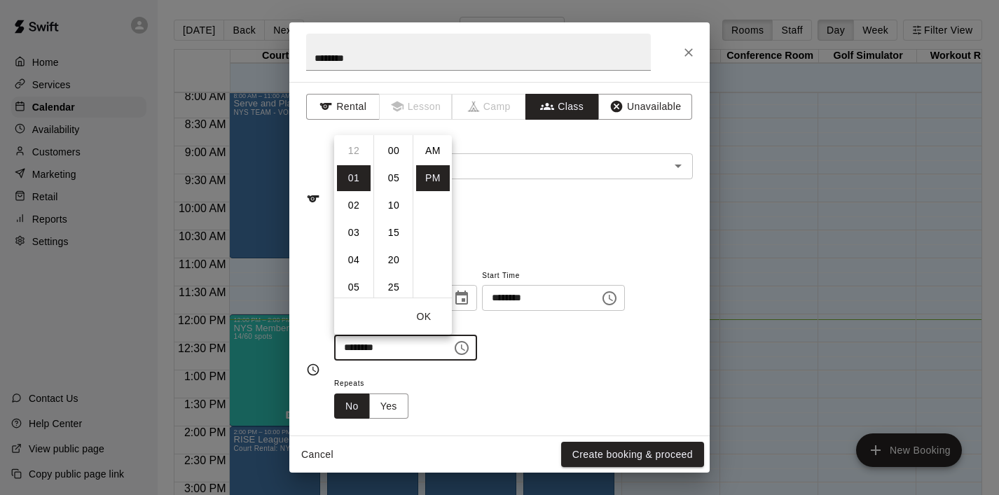
scroll to position [25, 0]
click at [356, 180] on li "02" at bounding box center [354, 178] width 34 height 26
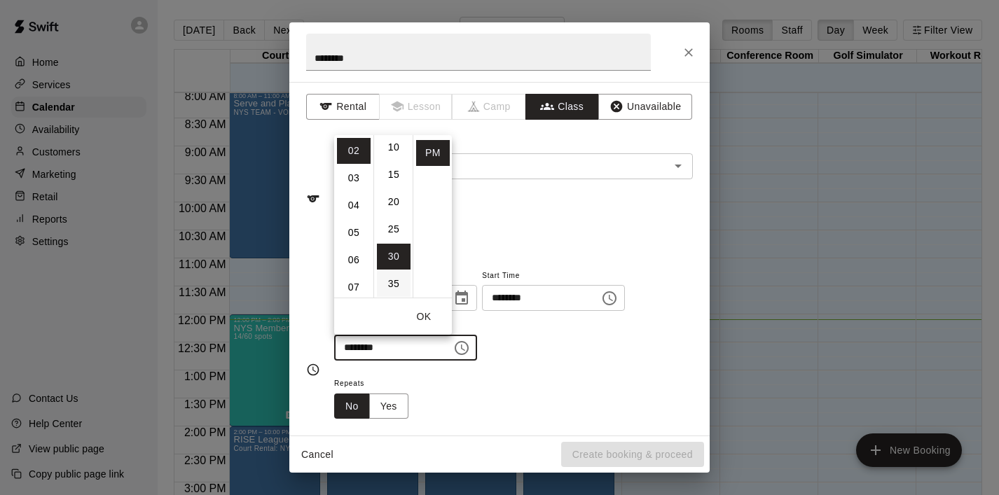
scroll to position [0, 0]
click at [392, 151] on li "00" at bounding box center [394, 151] width 34 height 26
type input "********"
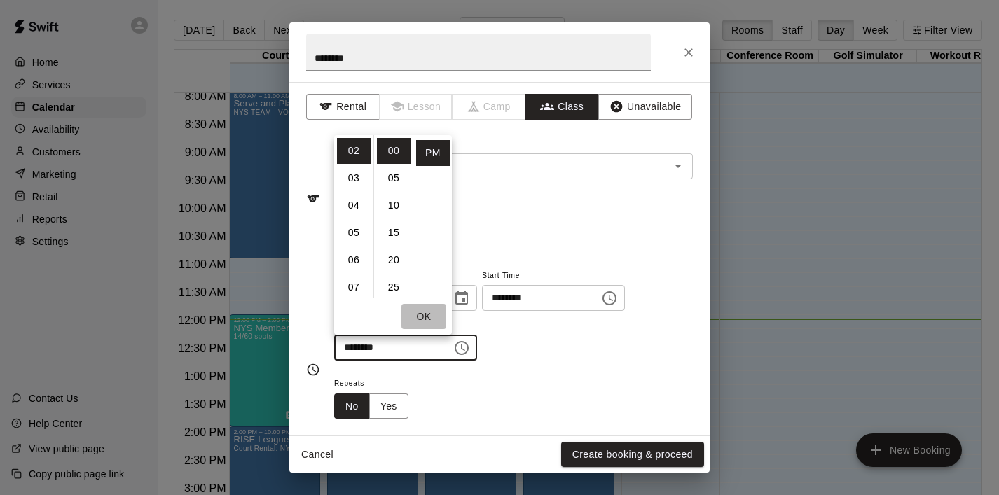
click at [429, 311] on button "OK" at bounding box center [424, 317] width 45 height 26
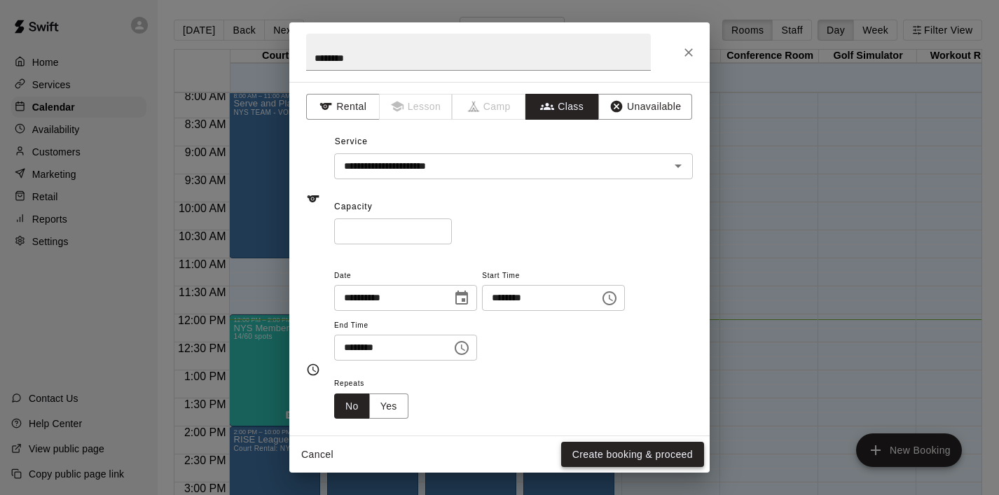
click at [606, 453] on button "Create booking & proceed" at bounding box center [632, 455] width 143 height 26
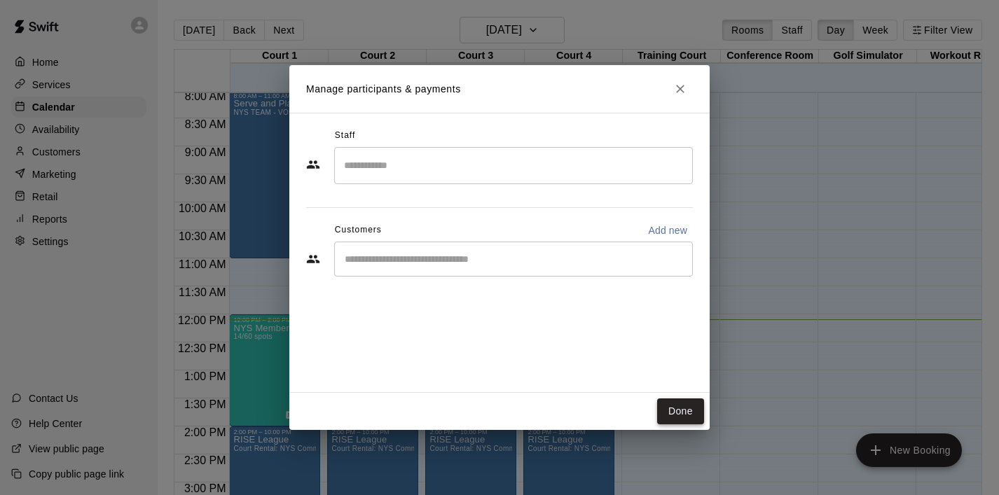
click at [680, 411] on button "Done" at bounding box center [680, 412] width 47 height 26
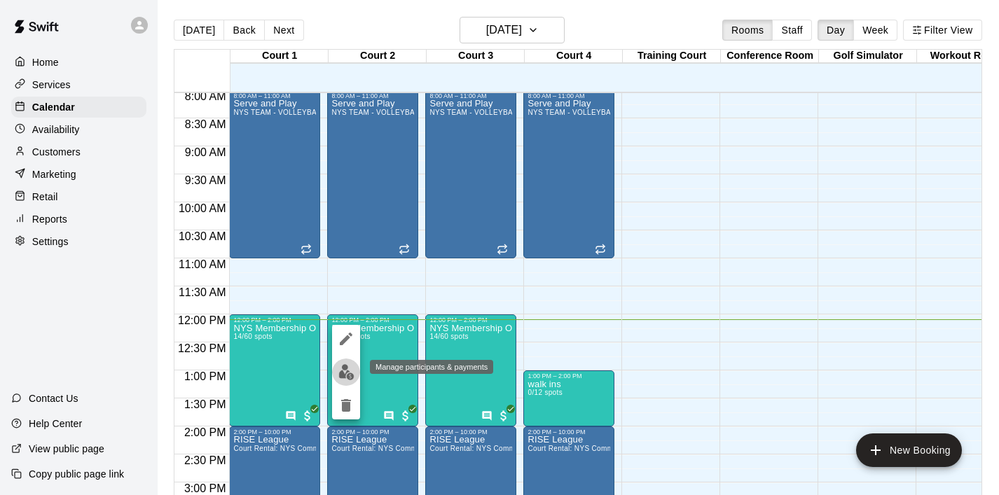
click at [343, 371] on img "edit" at bounding box center [346, 372] width 16 height 16
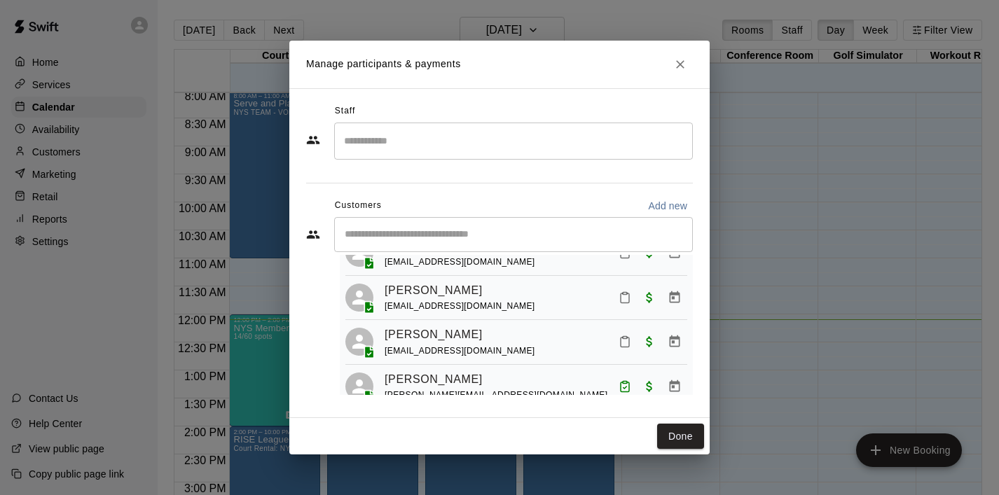
scroll to position [460, 0]
click at [624, 346] on icon "Mark attendance" at bounding box center [625, 340] width 13 height 13
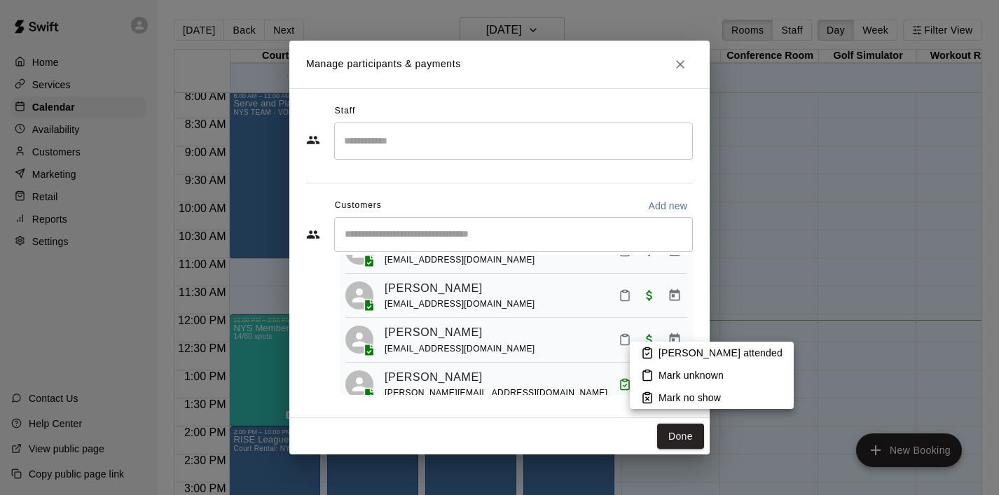
click at [645, 354] on icon at bounding box center [647, 353] width 13 height 13
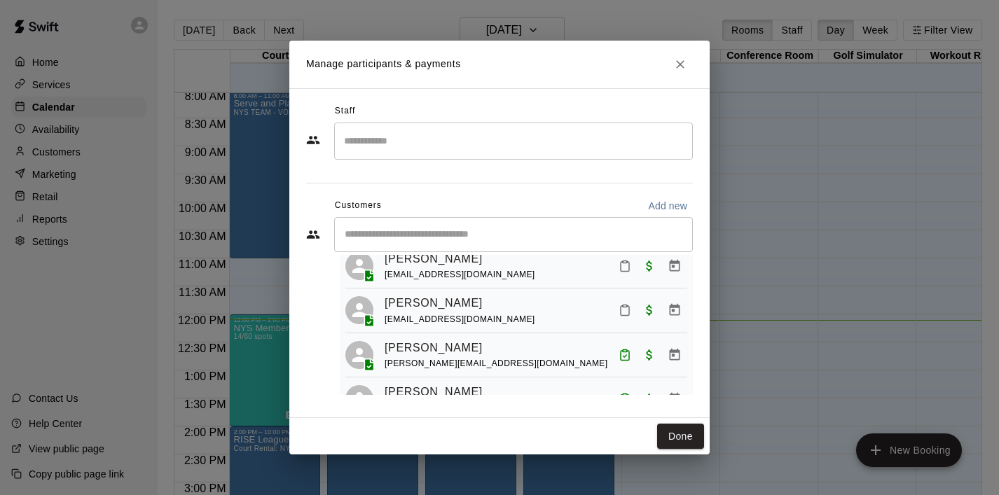
scroll to position [39, 0]
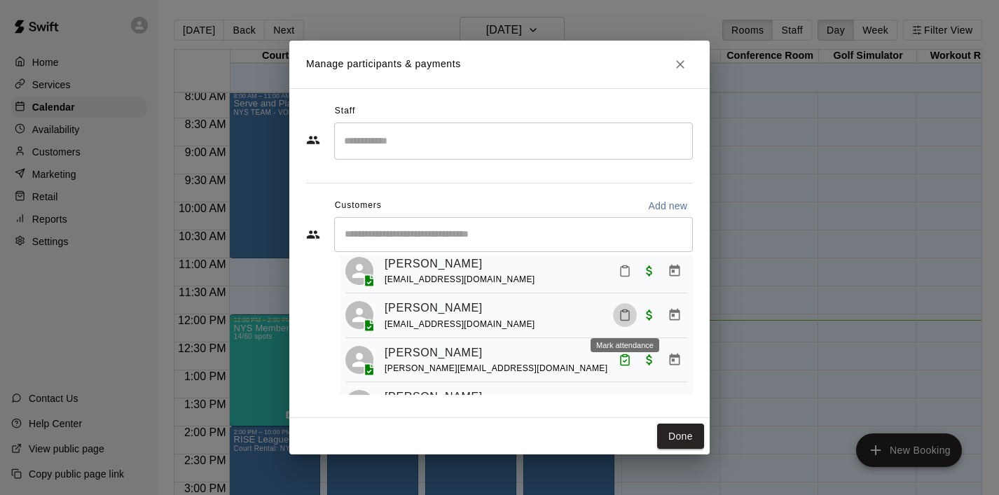
click at [628, 316] on icon "Mark attendance" at bounding box center [625, 315] width 13 height 13
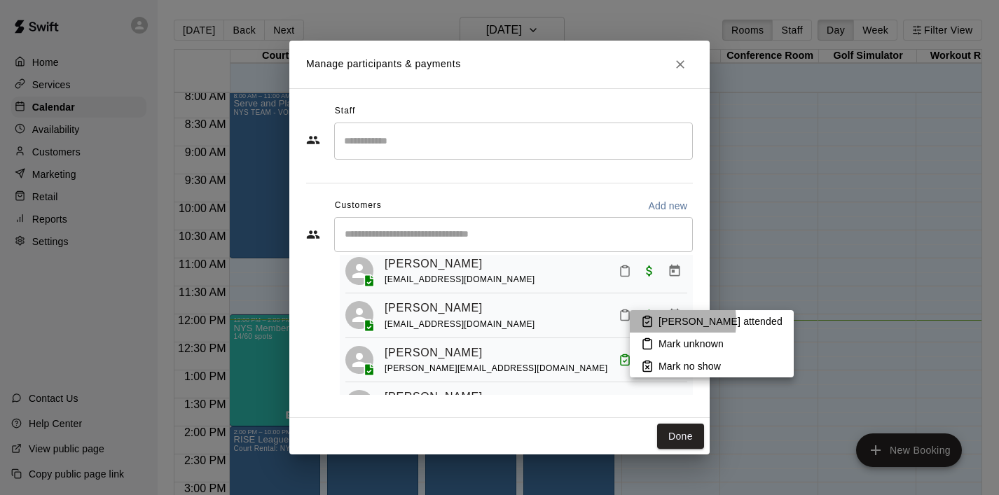
click at [652, 322] on icon at bounding box center [647, 322] width 8 height 10
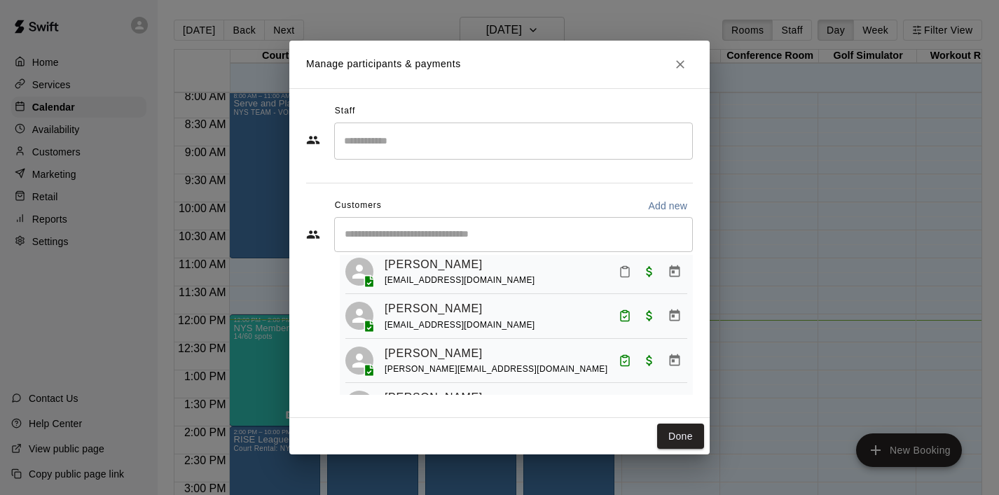
scroll to position [479, 0]
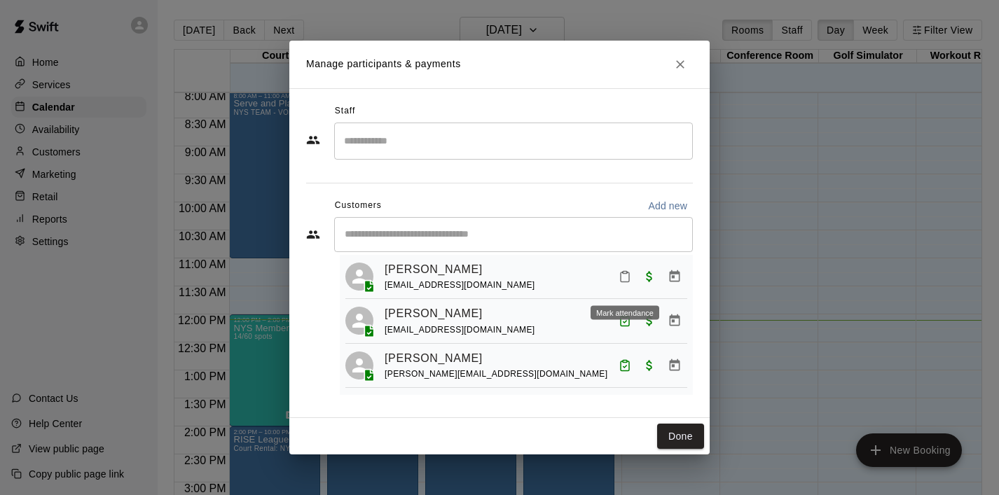
click at [633, 284] on button "Mark attendance" at bounding box center [625, 277] width 24 height 24
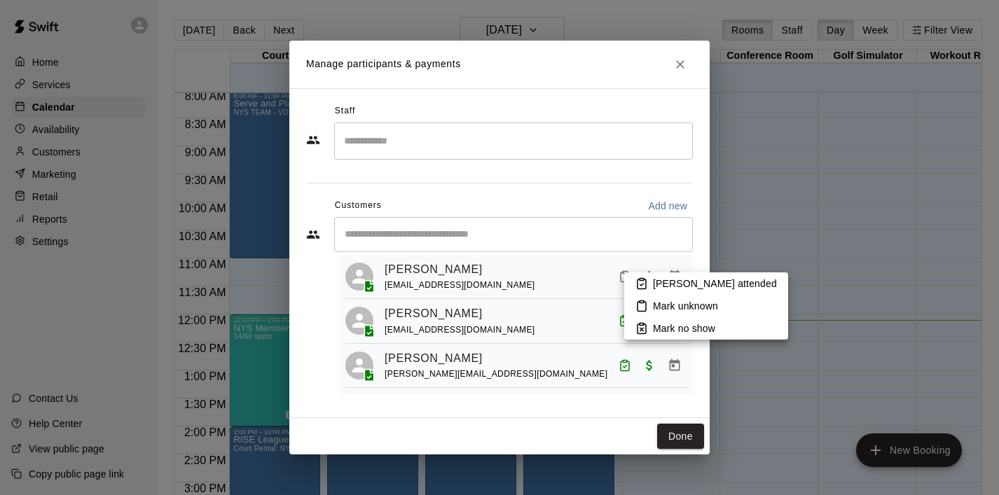
click at [648, 288] on icon at bounding box center [642, 284] width 13 height 13
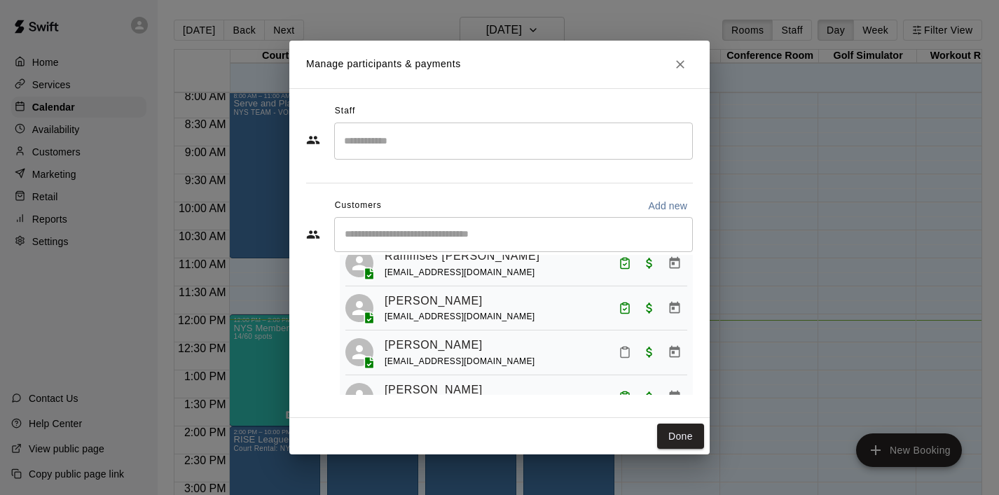
scroll to position [361, 0]
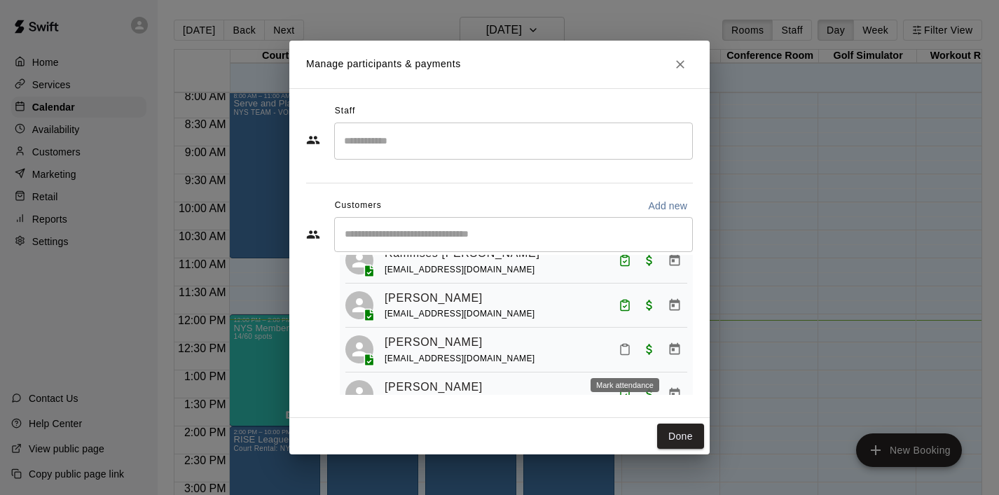
click at [616, 355] on button "Mark attendance" at bounding box center [625, 350] width 24 height 24
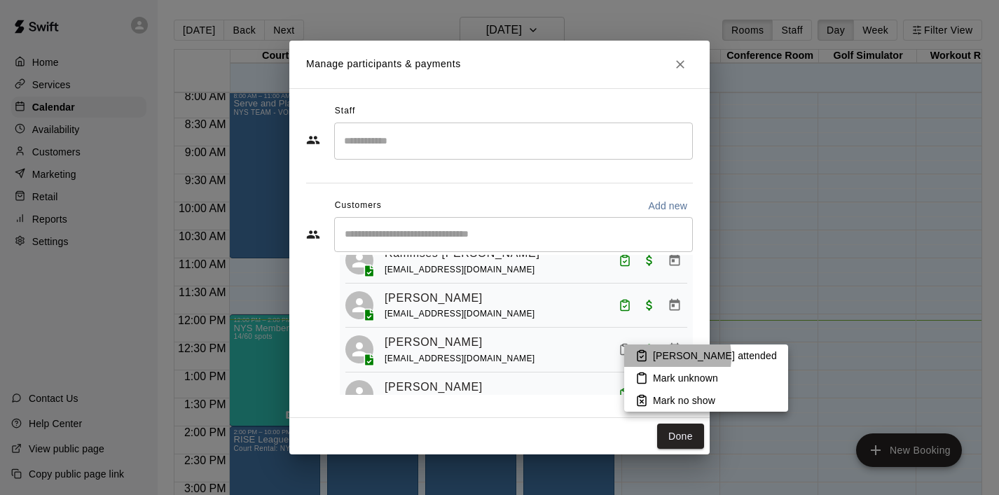
click at [658, 357] on p "[PERSON_NAME] attended" at bounding box center [715, 356] width 124 height 14
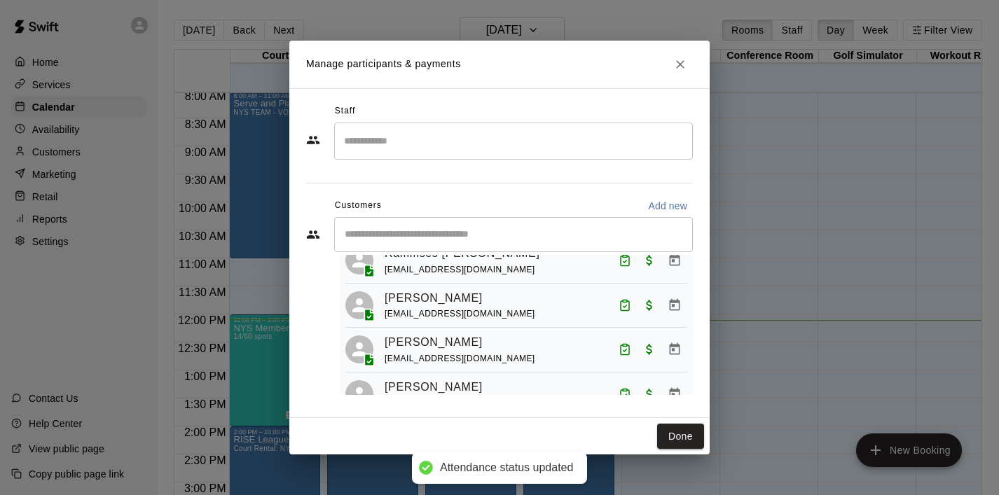
scroll to position [0, 0]
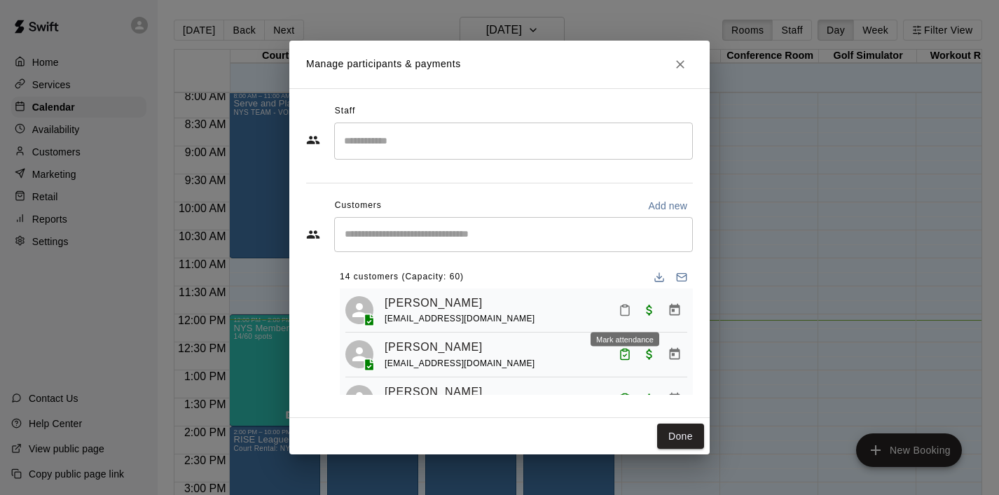
click at [621, 311] on icon "Mark attendance" at bounding box center [625, 310] width 13 height 13
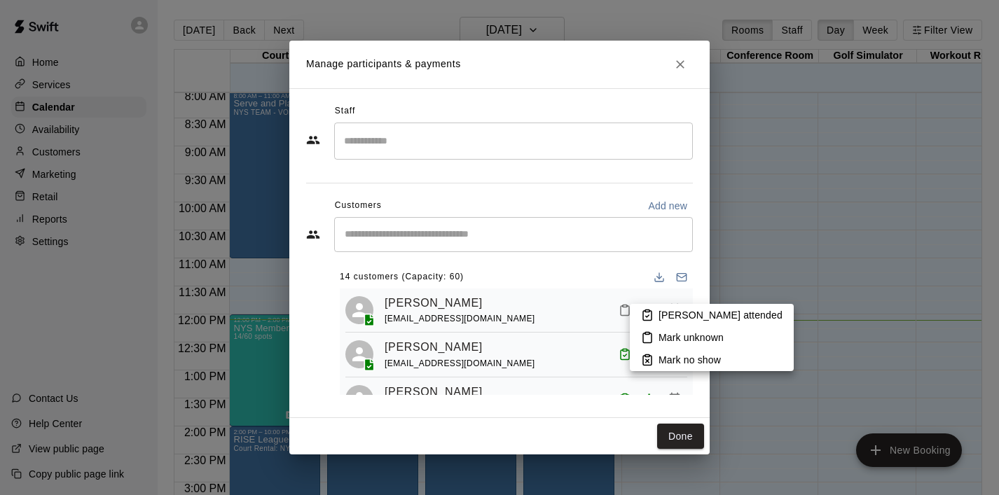
click at [669, 317] on p "[PERSON_NAME] attended" at bounding box center [721, 315] width 124 height 14
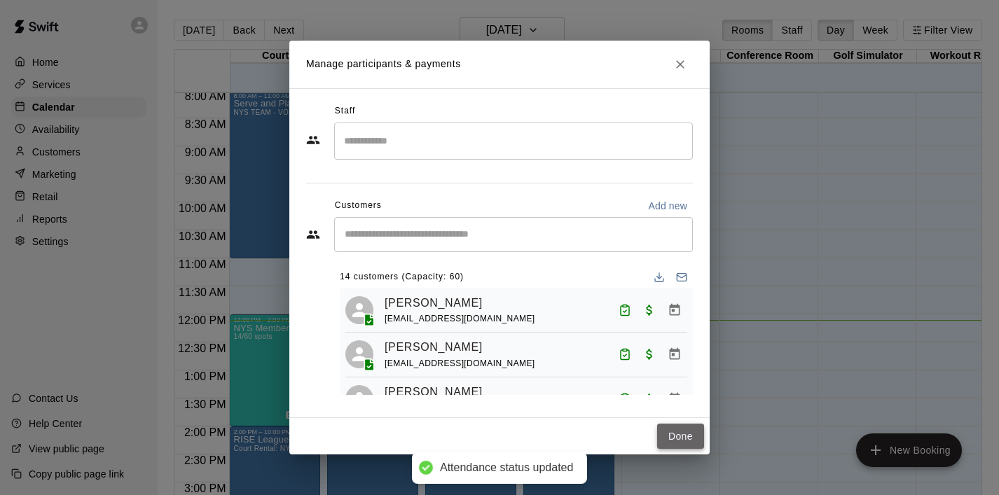
click at [685, 439] on button "Done" at bounding box center [680, 437] width 47 height 26
